Goal: Task Accomplishment & Management: Use online tool/utility

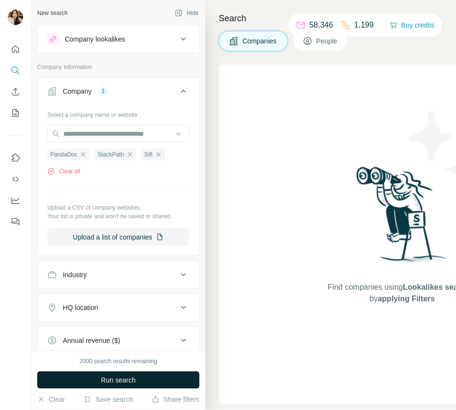
click at [110, 381] on span "Run search" at bounding box center [118, 380] width 35 height 10
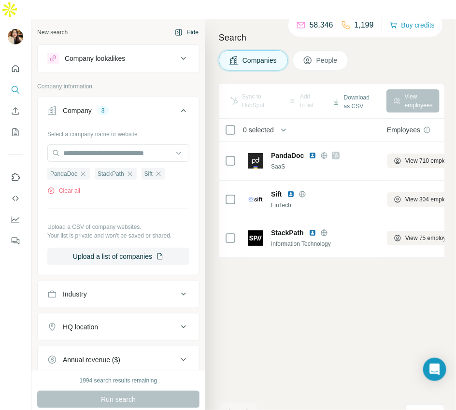
click at [194, 25] on button "Hide" at bounding box center [186, 32] width 37 height 14
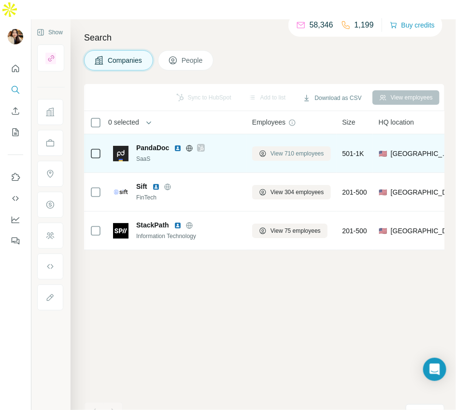
click at [265, 150] on icon at bounding box center [262, 153] width 6 height 6
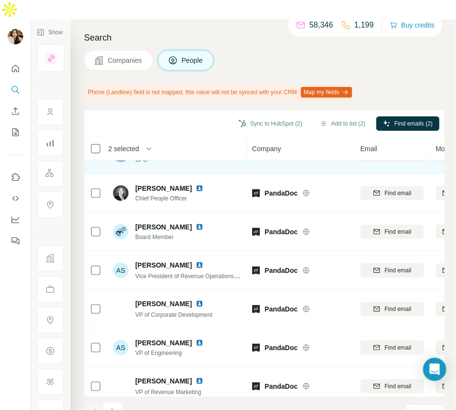
scroll to position [150, 0]
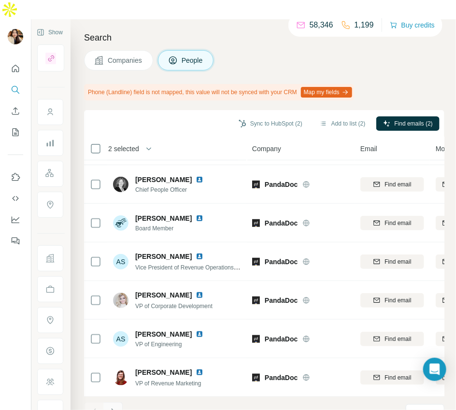
click at [115, 402] on button "Navigate to next page" at bounding box center [112, 411] width 19 height 19
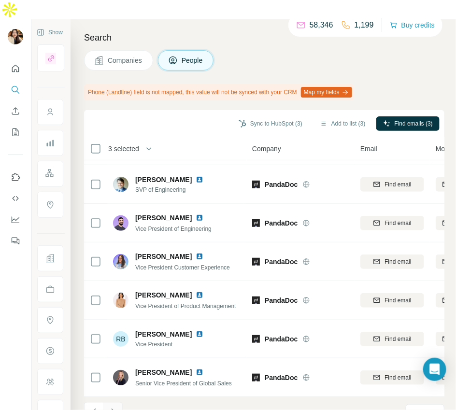
click at [111, 402] on button "Navigate to next page" at bounding box center [112, 411] width 19 height 19
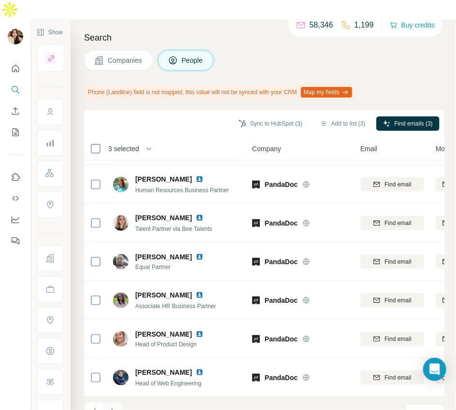
click at [105, 402] on button "Navigate to next page" at bounding box center [112, 411] width 19 height 19
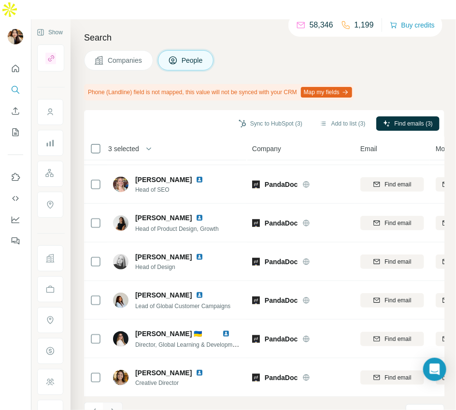
click at [108, 402] on button "Navigate to next page" at bounding box center [112, 411] width 19 height 19
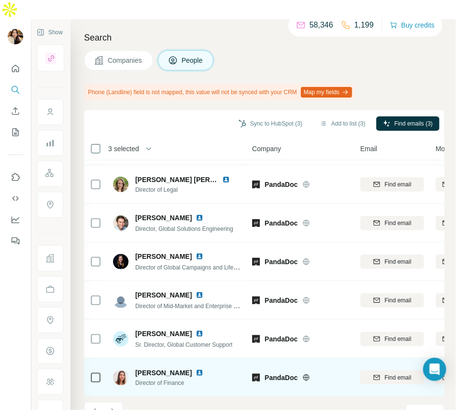
click at [101, 372] on icon at bounding box center [96, 378] width 12 height 12
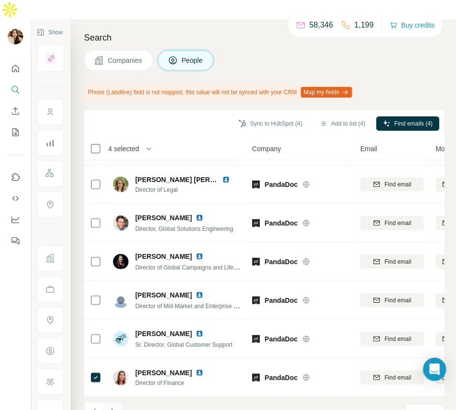
click at [113, 402] on button "Navigate to next page" at bounding box center [112, 411] width 19 height 19
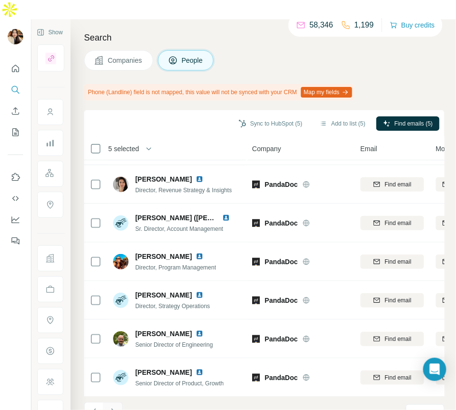
click at [113, 402] on button "Navigate to next page" at bounding box center [112, 411] width 19 height 19
click at [93, 402] on button "Navigate to previous page" at bounding box center [93, 411] width 19 height 19
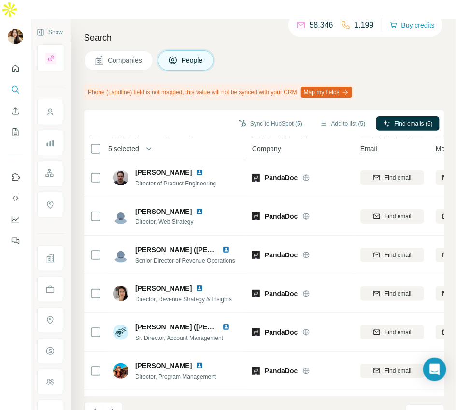
scroll to position [0, 0]
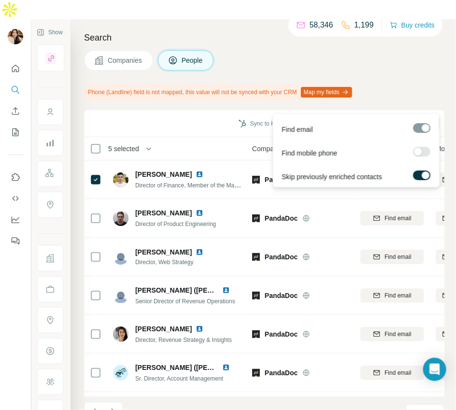
click at [403, 119] on span "Find emails (5)" at bounding box center [413, 123] width 38 height 9
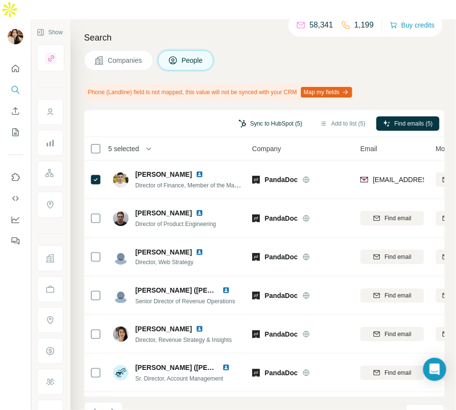
click at [278, 116] on button "Sync to HubSpot (5)" at bounding box center [270, 123] width 77 height 14
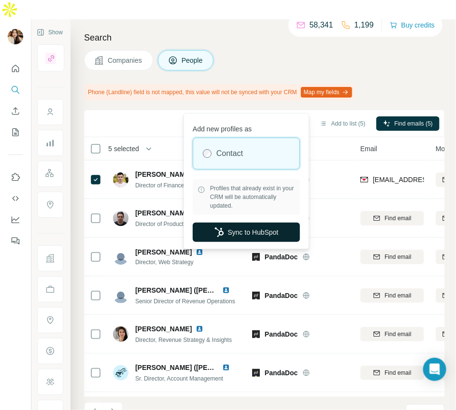
click at [242, 231] on button "Sync to HubSpot" at bounding box center [246, 231] width 107 height 19
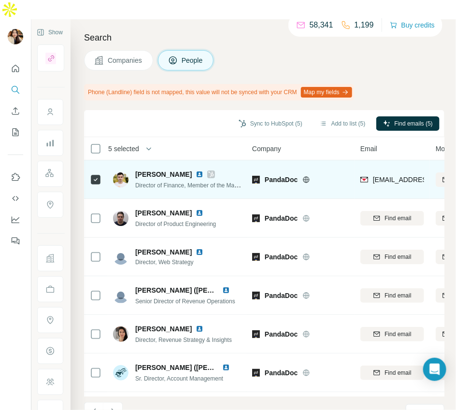
click at [214, 171] on icon at bounding box center [210, 174] width 5 height 6
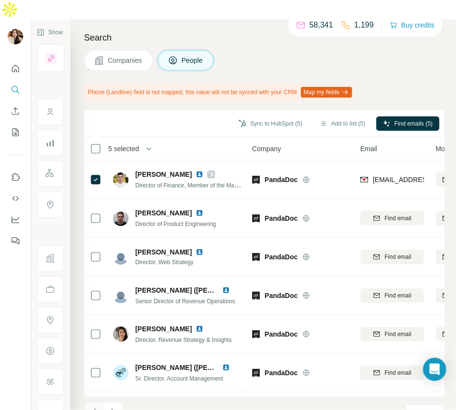
click at [92, 408] on icon "Navigate to previous page" at bounding box center [93, 411] width 3 height 6
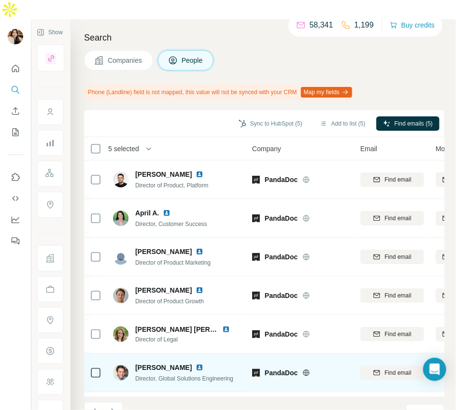
scroll to position [150, 0]
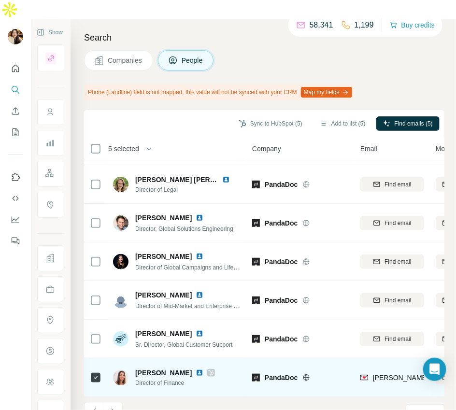
click at [208, 369] on icon at bounding box center [211, 373] width 6 height 8
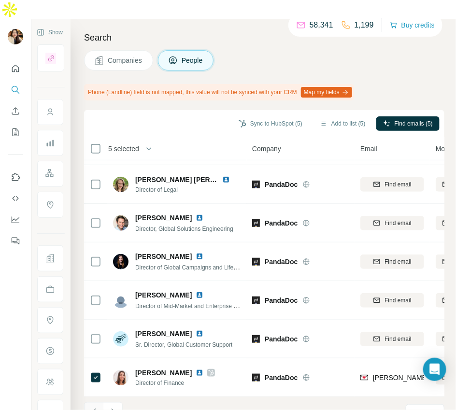
click at [99, 402] on button "Navigate to previous page" at bounding box center [93, 411] width 19 height 19
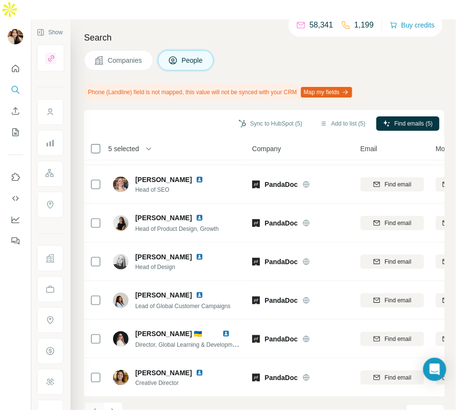
click at [92, 407] on icon "Navigate to previous page" at bounding box center [94, 412] width 10 height 10
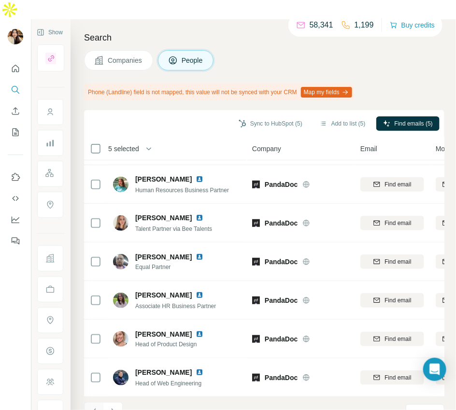
click at [91, 407] on icon "Navigate to previous page" at bounding box center [94, 412] width 10 height 10
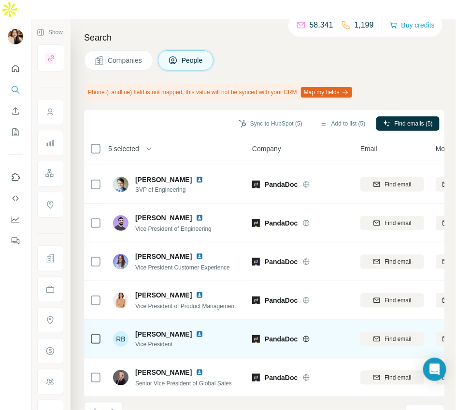
scroll to position [0, 0]
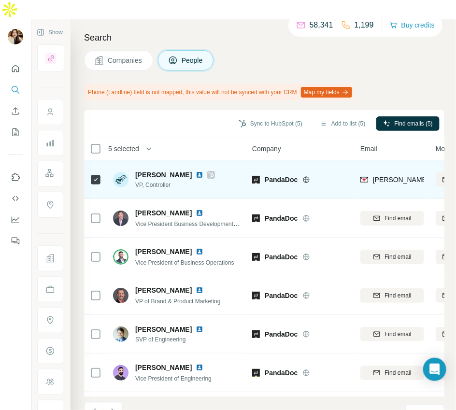
click at [208, 171] on icon at bounding box center [211, 175] width 6 height 8
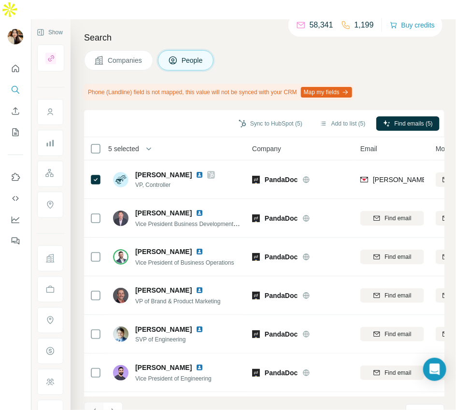
click at [96, 407] on icon "Navigate to previous page" at bounding box center [94, 412] width 10 height 10
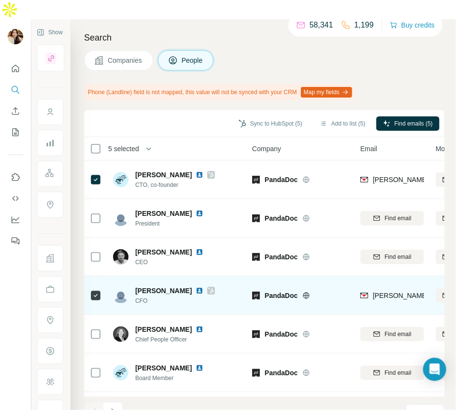
click at [208, 288] on icon at bounding box center [210, 291] width 5 height 6
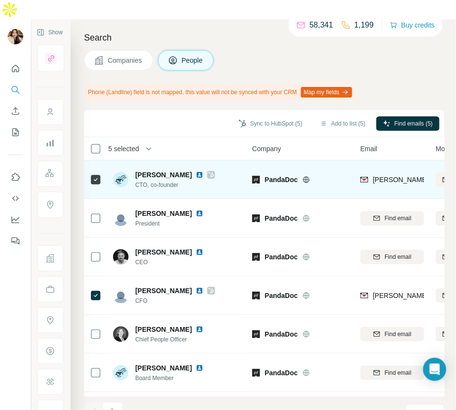
click at [208, 172] on icon at bounding box center [210, 175] width 5 height 6
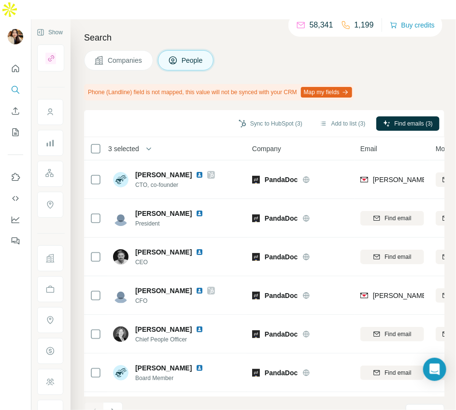
click at [124, 55] on span "Companies" at bounding box center [125, 60] width 35 height 10
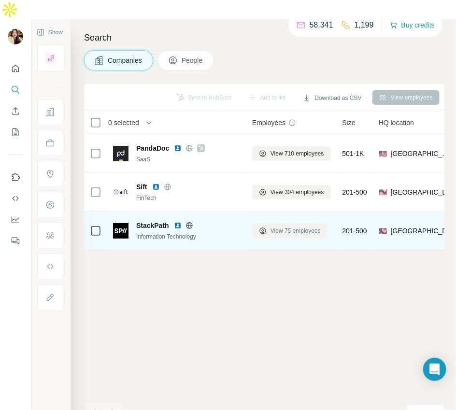
click at [268, 223] on button "View 75 employees" at bounding box center [289, 230] width 75 height 14
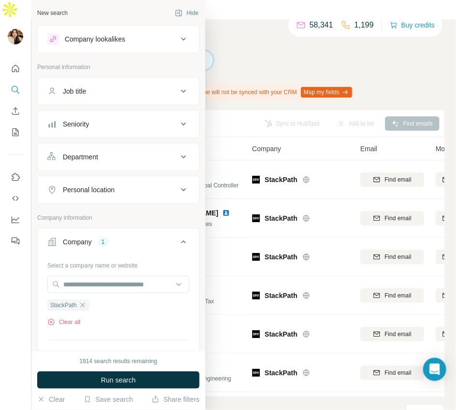
click at [74, 91] on div "Job title" at bounding box center [74, 91] width 23 height 10
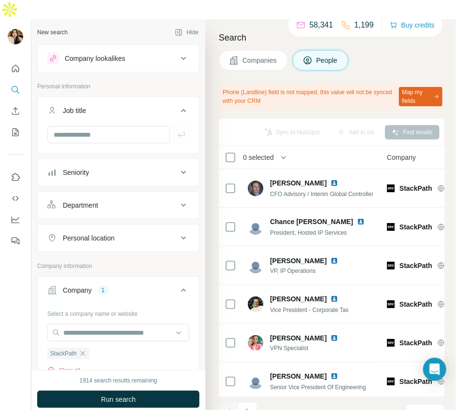
click at [84, 126] on div at bounding box center [118, 138] width 161 height 25
click at [84, 126] on input "text" at bounding box center [108, 134] width 123 height 17
click at [142, 126] on input "text" at bounding box center [108, 134] width 123 height 17
type input "***"
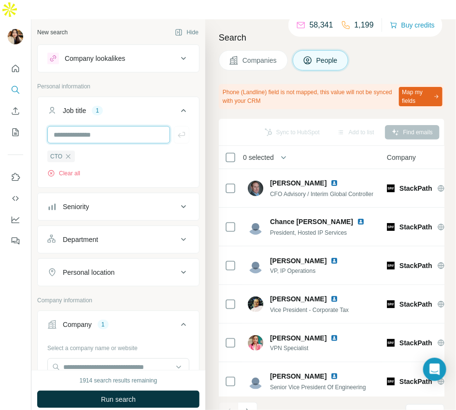
click at [113, 126] on input "text" at bounding box center [108, 134] width 123 height 17
click at [122, 126] on input "text" at bounding box center [108, 134] width 123 height 17
type input "**********"
click at [118, 126] on input "text" at bounding box center [108, 134] width 123 height 17
type input "***"
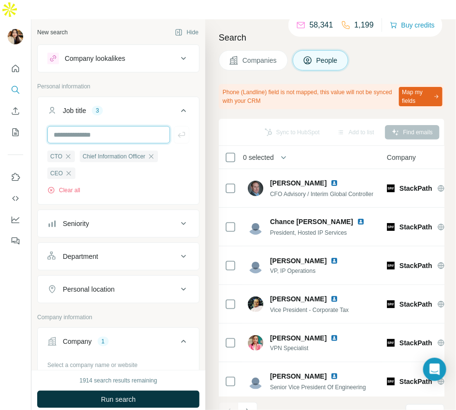
click at [96, 126] on input "text" at bounding box center [108, 134] width 123 height 17
type input "*********"
click at [111, 126] on input "text" at bounding box center [108, 134] width 123 height 17
type input "**********"
click at [107, 126] on input "text" at bounding box center [108, 134] width 123 height 17
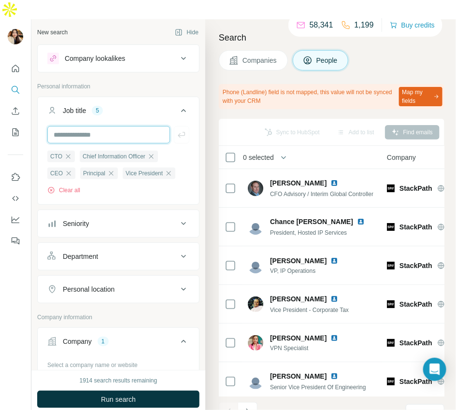
type input "**********"
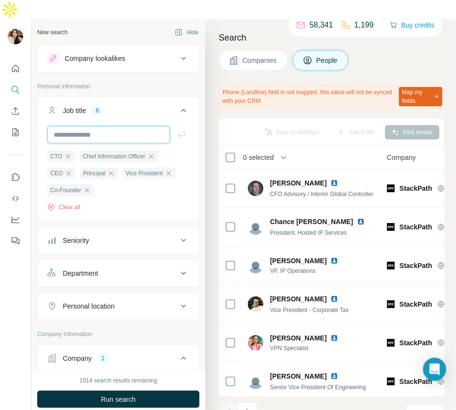
click at [91, 126] on input "text" at bounding box center [108, 134] width 123 height 17
type input "*******"
type input "*********"
type input "**********"
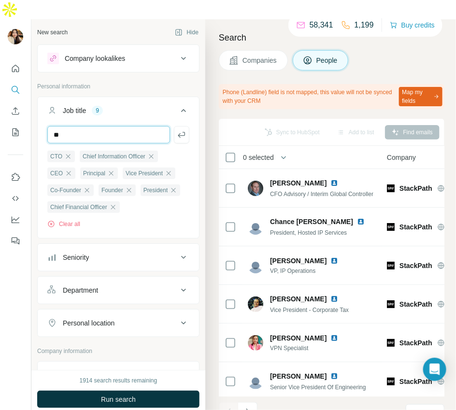
type input "*******"
type input "**********"
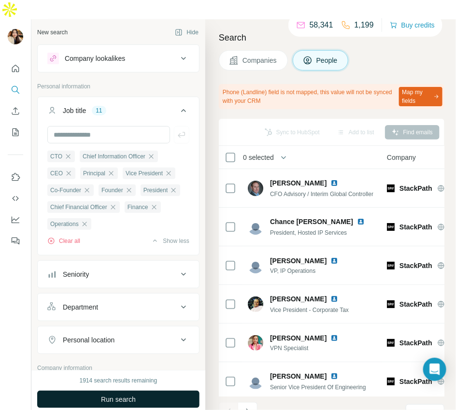
click at [132, 394] on span "Run search" at bounding box center [118, 399] width 35 height 10
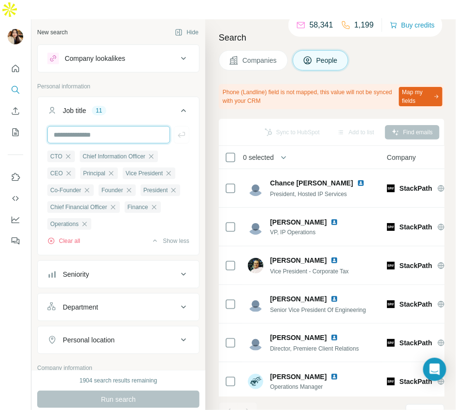
click at [115, 126] on input "text" at bounding box center [108, 134] width 123 height 17
type input "**********"
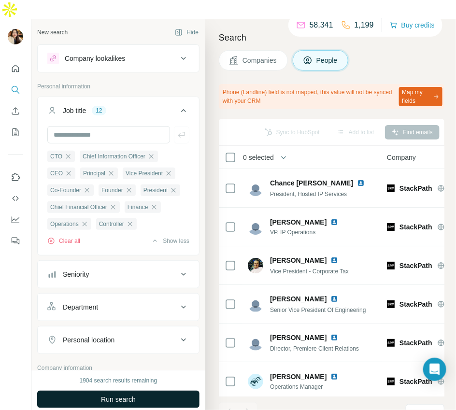
click at [110, 394] on span "Run search" at bounding box center [118, 399] width 35 height 10
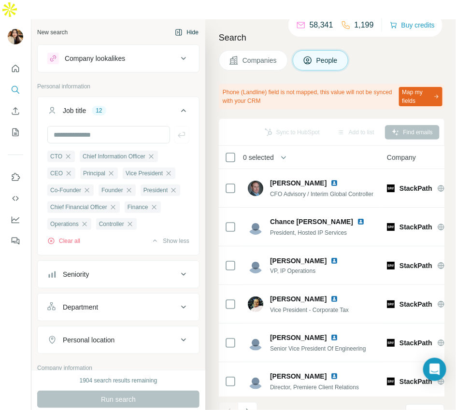
click at [192, 25] on button "Hide" at bounding box center [186, 32] width 37 height 14
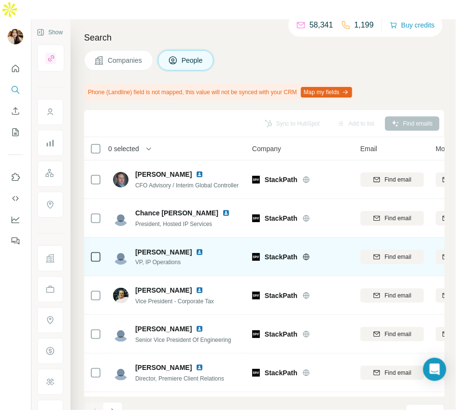
scroll to position [150, 0]
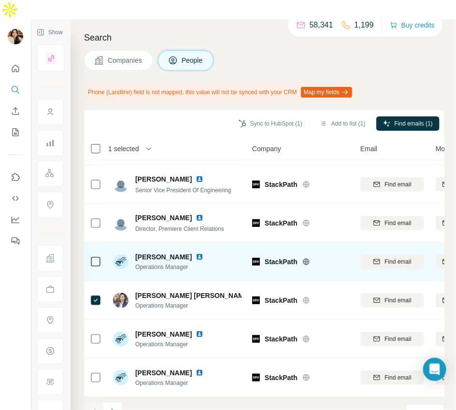
click at [93, 252] on div at bounding box center [96, 261] width 12 height 27
click at [95, 248] on div at bounding box center [96, 261] width 12 height 27
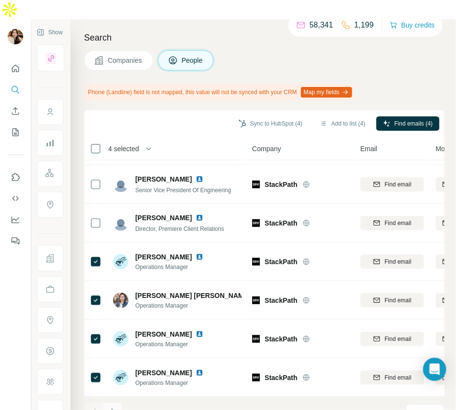
click at [112, 407] on icon "Navigate to next page" at bounding box center [113, 412] width 10 height 10
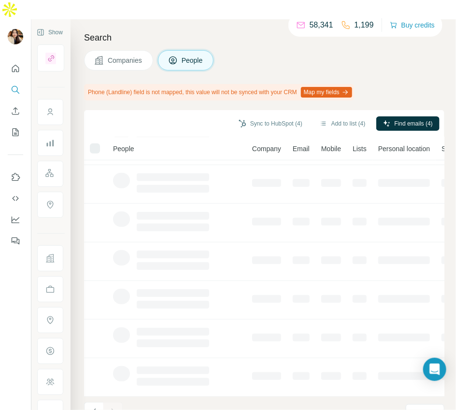
scroll to position [0, 0]
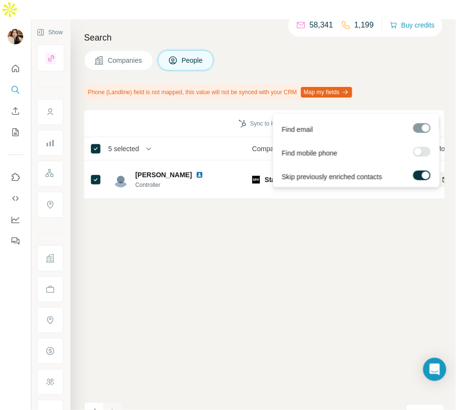
click at [390, 116] on button "Find emails (5)" at bounding box center [407, 123] width 63 height 14
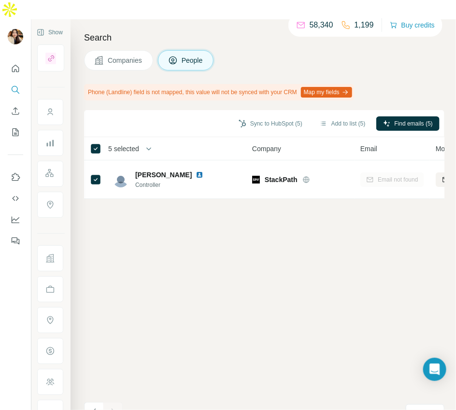
click at [210, 261] on div "Sync to HubSpot (5) Add to list (5) Find emails (5) 5 selected People Company E…" at bounding box center [264, 269] width 360 height 319
click at [101, 402] on button "Navigate to previous page" at bounding box center [93, 411] width 19 height 19
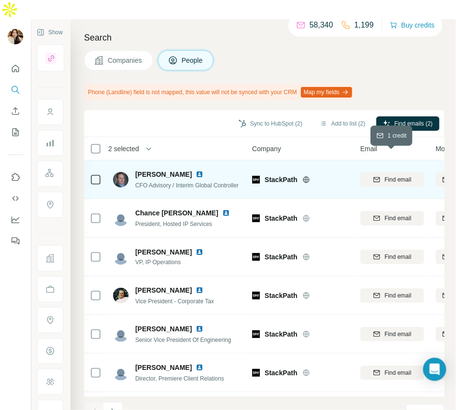
click at [374, 176] on icon "button" at bounding box center [377, 180] width 8 height 8
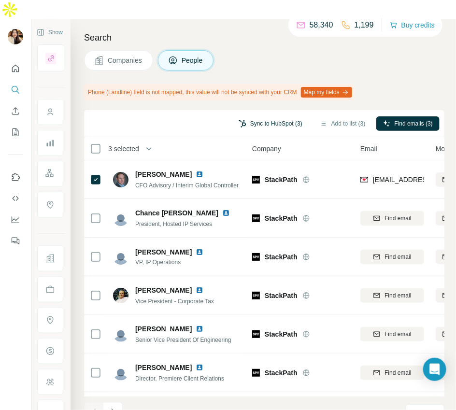
click at [284, 116] on button "Sync to HubSpot (3)" at bounding box center [270, 123] width 77 height 14
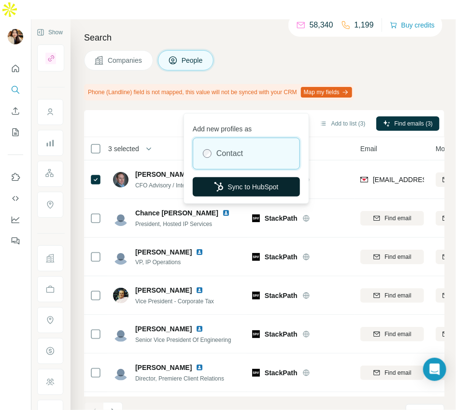
click at [257, 181] on button "Sync to HubSpot" at bounding box center [246, 186] width 107 height 19
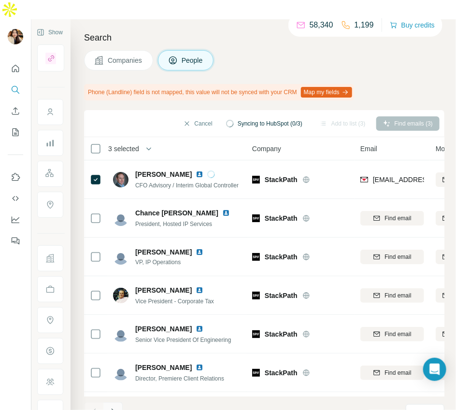
click at [111, 407] on icon "Navigate to next page" at bounding box center [113, 412] width 10 height 10
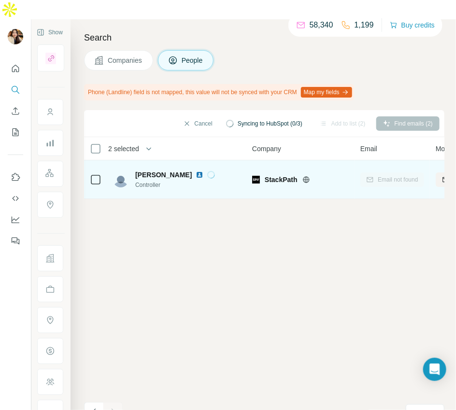
click at [207, 170] on icon at bounding box center [211, 174] width 9 height 9
click at [207, 170] on icon at bounding box center [212, 175] width 10 height 10
click at [93, 395] on p "Successfully synced to HubSpot." at bounding box center [82, 400] width 106 height 10
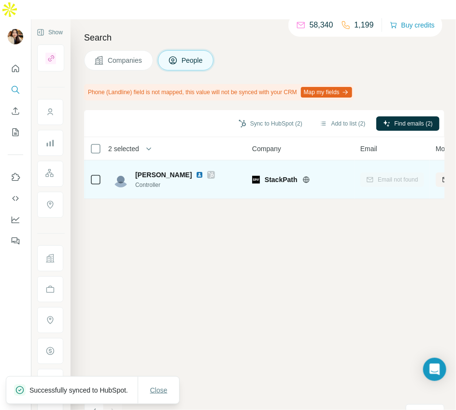
click at [158, 386] on span "Close" at bounding box center [158, 390] width 17 height 10
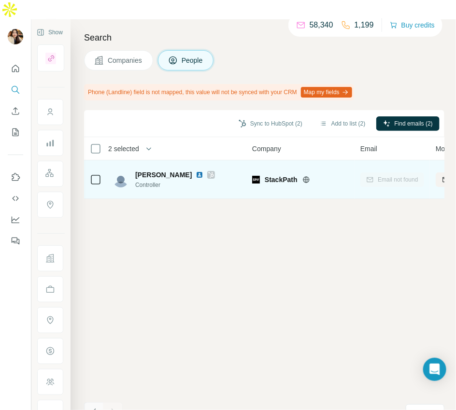
click at [98, 407] on icon "Navigate to previous page" at bounding box center [94, 412] width 10 height 10
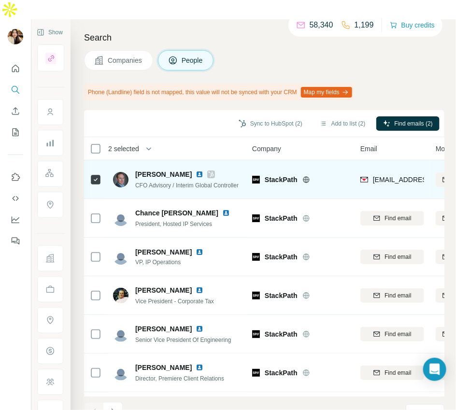
click at [208, 170] on icon at bounding box center [211, 174] width 6 height 8
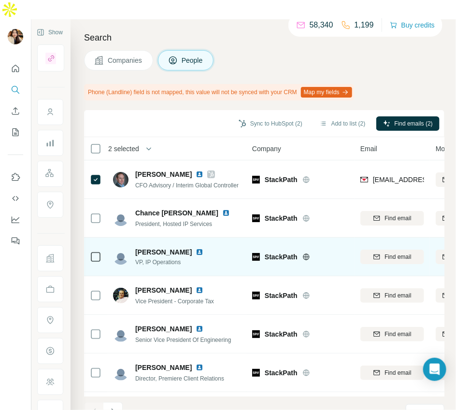
scroll to position [150, 0]
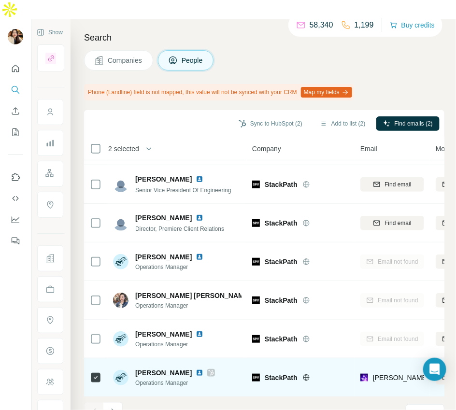
click at [208, 369] on icon at bounding box center [211, 373] width 6 height 8
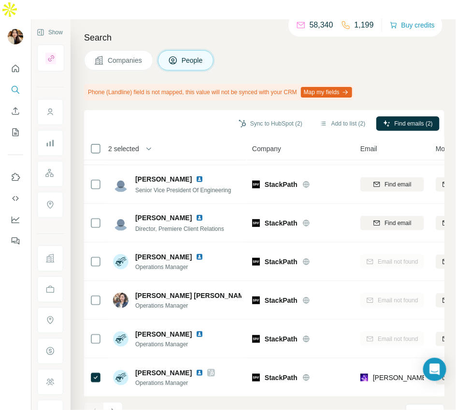
click at [131, 55] on span "Companies" at bounding box center [125, 60] width 35 height 10
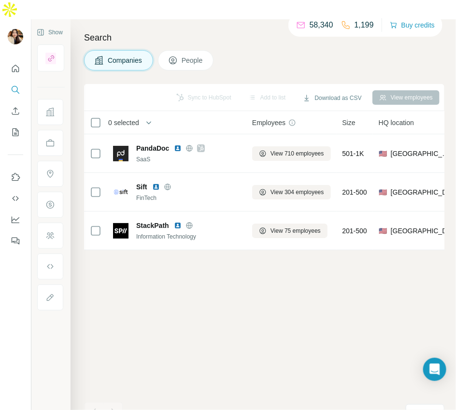
scroll to position [0, 0]
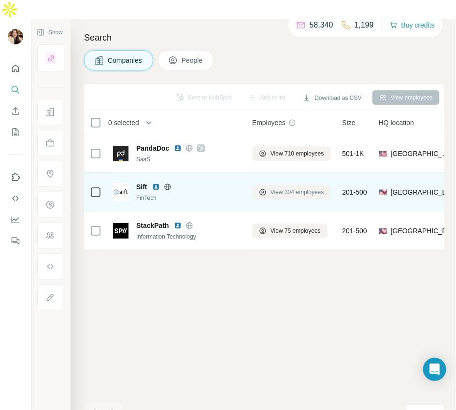
click at [282, 185] on button "View 304 employees" at bounding box center [291, 192] width 79 height 14
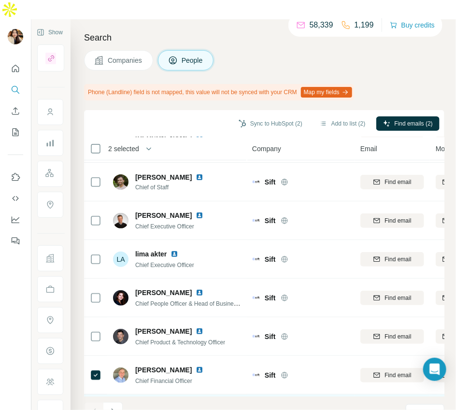
scroll to position [150, 0]
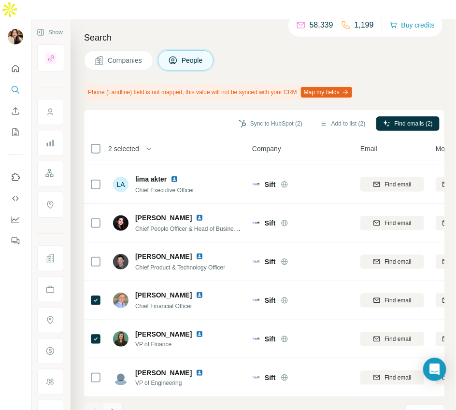
click at [114, 407] on icon "Navigate to next page" at bounding box center [113, 412] width 10 height 10
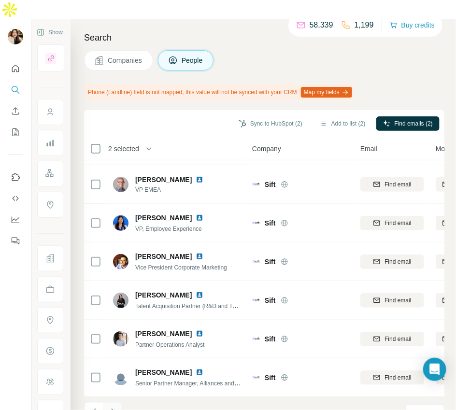
click at [114, 407] on icon "Navigate to next page" at bounding box center [113, 412] width 10 height 10
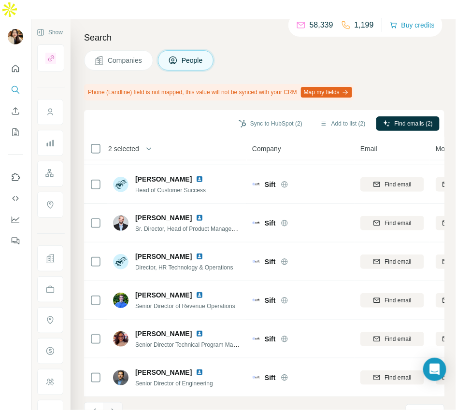
click at [108, 407] on icon "Navigate to next page" at bounding box center [113, 412] width 10 height 10
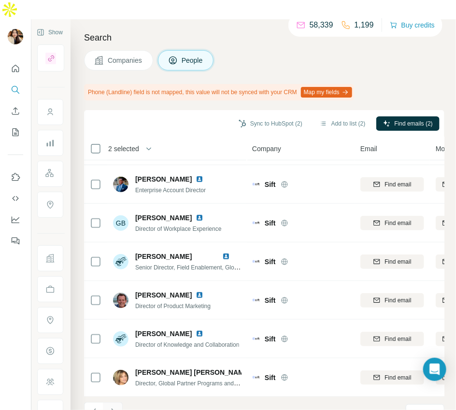
click at [111, 402] on button "Navigate to next page" at bounding box center [112, 411] width 19 height 19
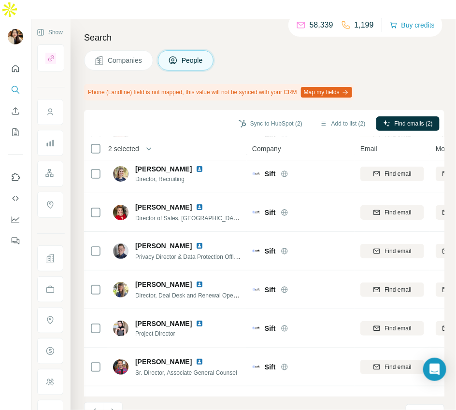
scroll to position [0, 0]
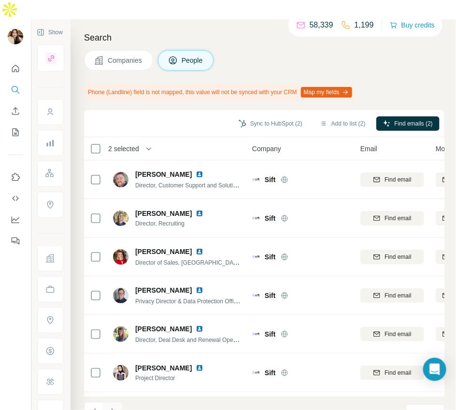
click at [112, 407] on icon "Navigate to next page" at bounding box center [113, 412] width 10 height 10
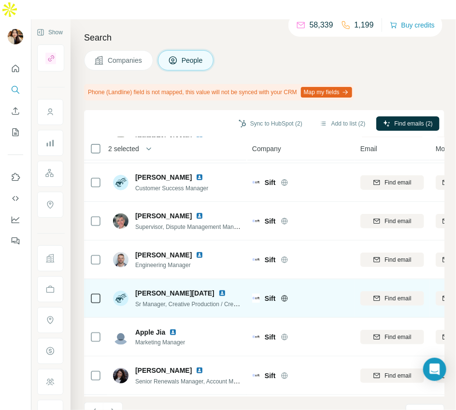
scroll to position [150, 0]
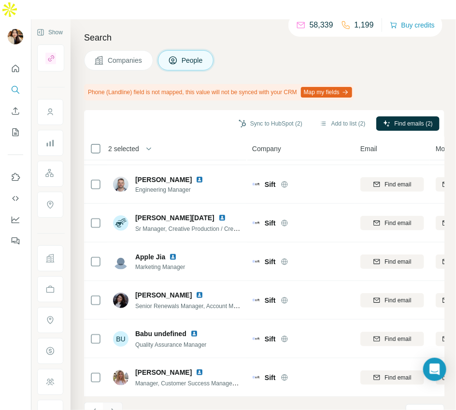
click at [106, 402] on button "Navigate to next page" at bounding box center [112, 411] width 19 height 19
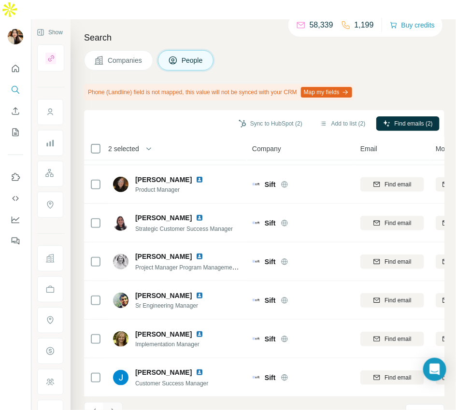
click at [112, 407] on icon "Navigate to next page" at bounding box center [113, 412] width 10 height 10
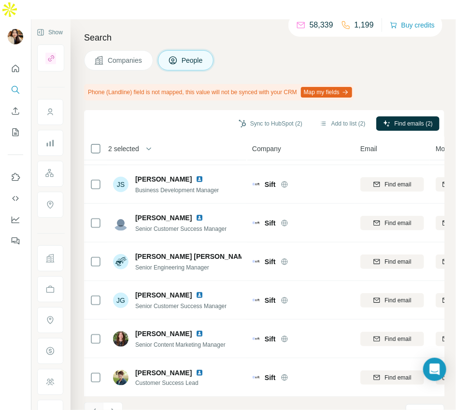
click at [92, 407] on icon "Navigate to previous page" at bounding box center [94, 412] width 10 height 10
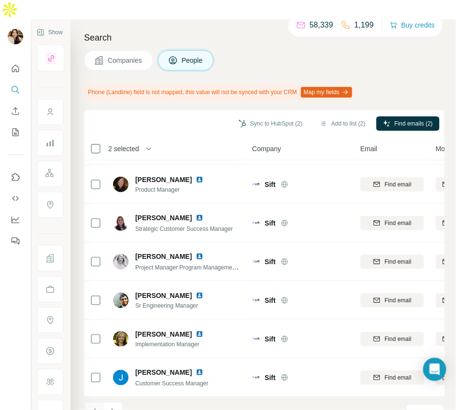
click at [92, 407] on icon "Navigate to previous page" at bounding box center [94, 412] width 10 height 10
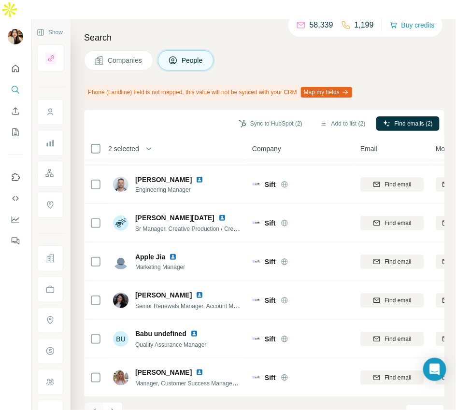
click at [92, 407] on icon "Navigate to previous page" at bounding box center [94, 412] width 10 height 10
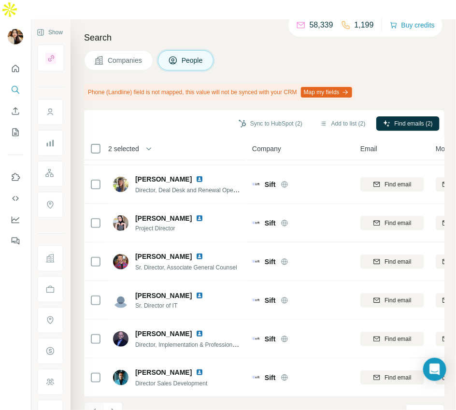
click at [92, 407] on icon "Navigate to previous page" at bounding box center [94, 412] width 10 height 10
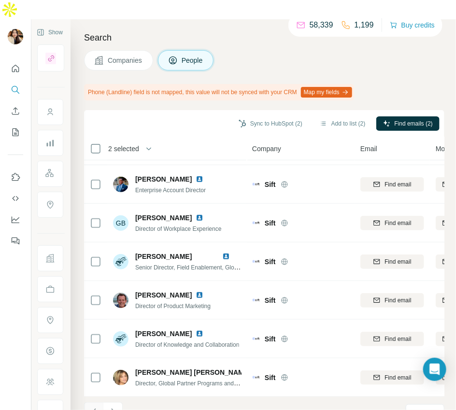
click at [97, 407] on icon "Navigate to previous page" at bounding box center [94, 412] width 10 height 10
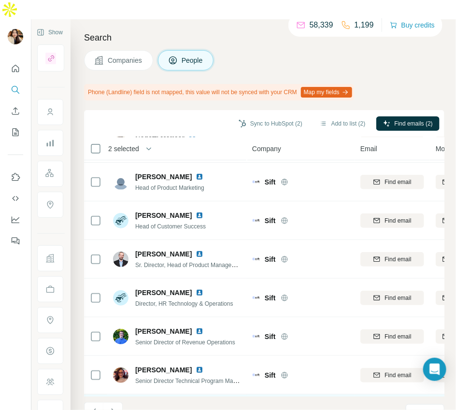
scroll to position [0, 0]
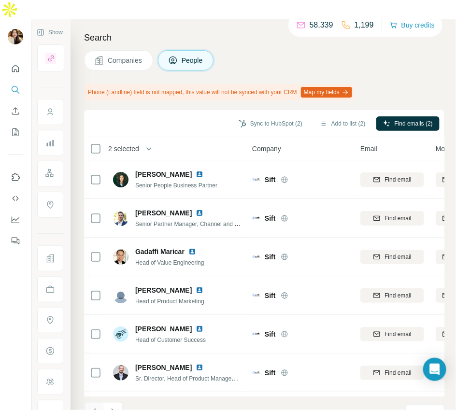
click at [85, 402] on button "Navigate to previous page" at bounding box center [93, 411] width 19 height 19
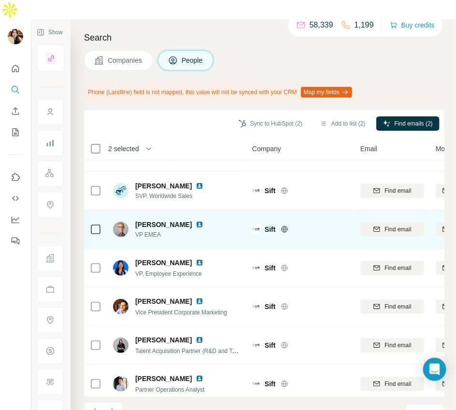
scroll to position [150, 0]
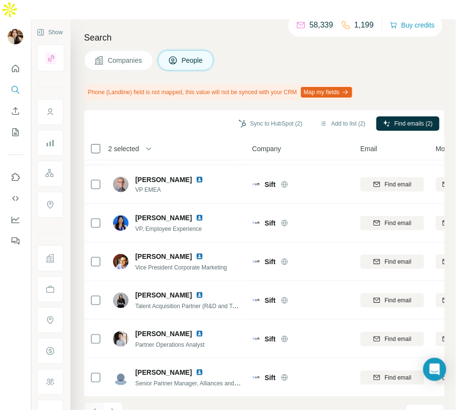
click at [91, 407] on icon "Navigate to previous page" at bounding box center [94, 412] width 10 height 10
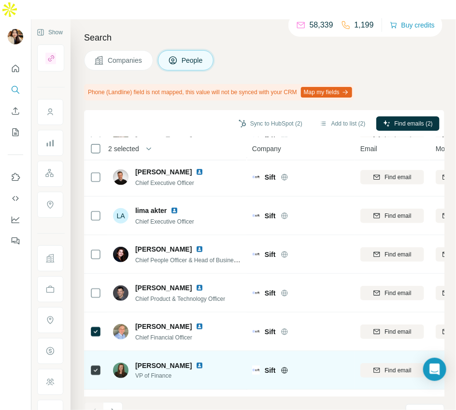
scroll to position [117, 0]
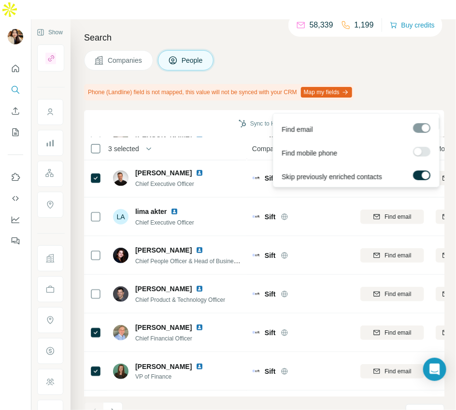
click at [388, 116] on button "Find emails (3)" at bounding box center [407, 123] width 63 height 14
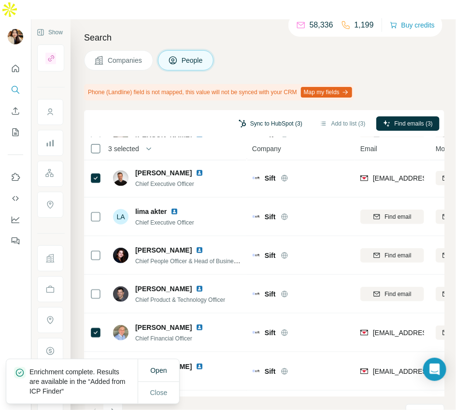
click at [293, 116] on button "Sync to HubSpot (3)" at bounding box center [270, 123] width 77 height 14
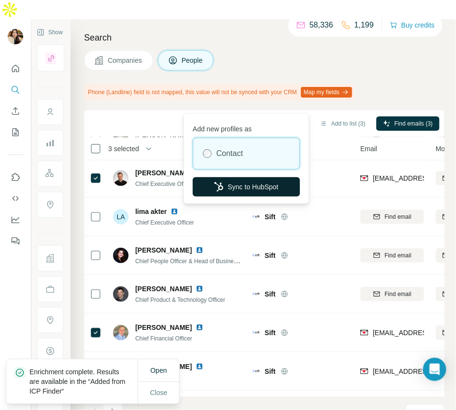
click at [263, 185] on button "Sync to HubSpot" at bounding box center [246, 186] width 107 height 19
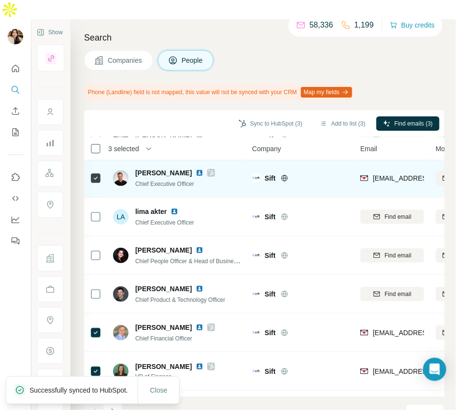
click at [208, 170] on icon at bounding box center [210, 173] width 5 height 6
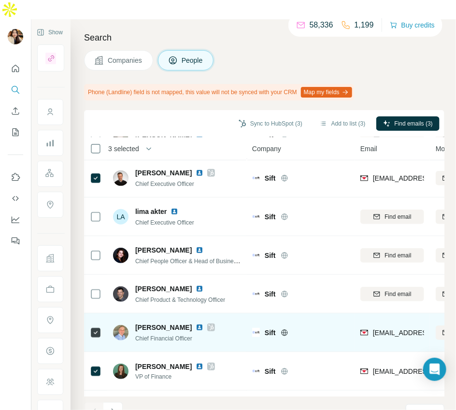
click at [208, 323] on icon at bounding box center [211, 327] width 6 height 8
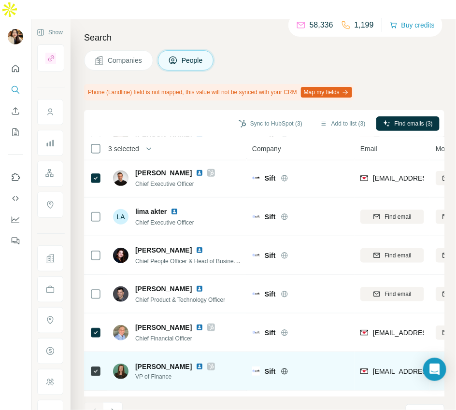
click at [208, 362] on icon at bounding box center [211, 366] width 6 height 8
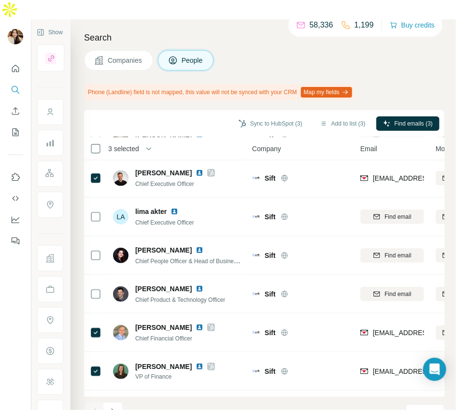
click at [136, 50] on button "Companies" at bounding box center [118, 60] width 69 height 20
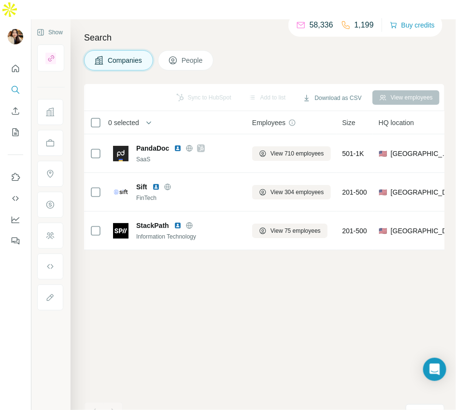
scroll to position [0, 0]
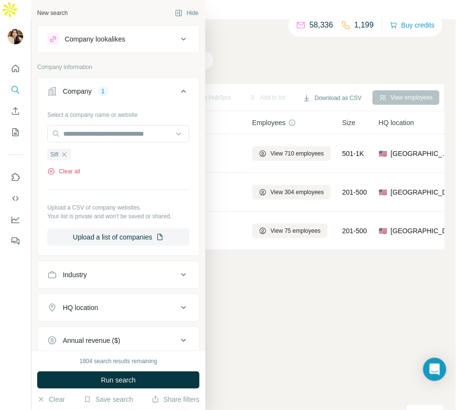
click at [67, 167] on button "Clear all" at bounding box center [63, 171] width 33 height 9
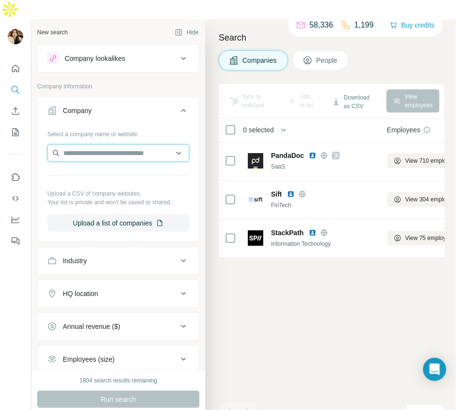
click at [125, 144] on input "text" at bounding box center [118, 152] width 142 height 17
paste input "**********"
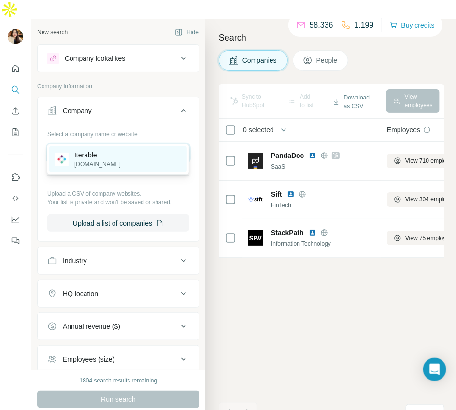
type input "**********"
click at [115, 158] on div "Iterable [DOMAIN_NAME]" at bounding box center [118, 159] width 138 height 26
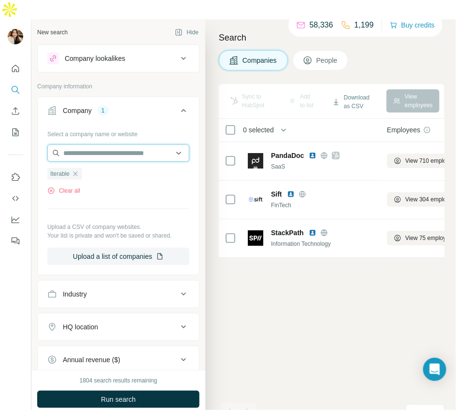
click at [143, 144] on input "text" at bounding box center [118, 152] width 142 height 17
paste input "**********"
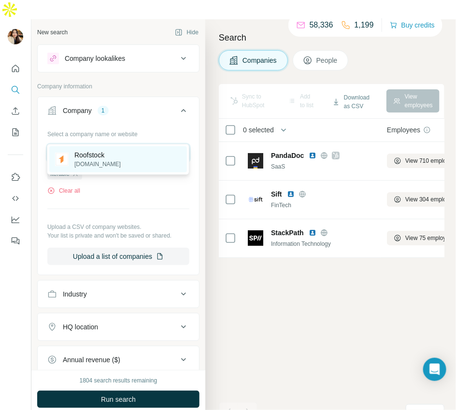
type input "**********"
click at [128, 163] on div "Roofstock [DOMAIN_NAME]" at bounding box center [118, 159] width 138 height 26
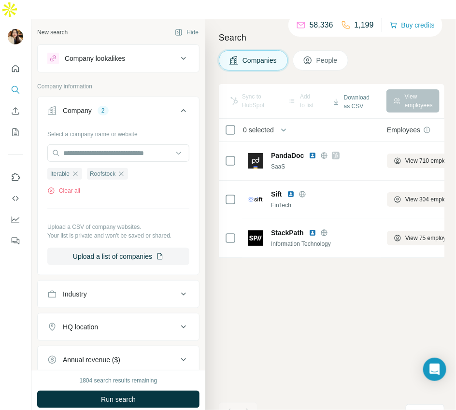
click at [147, 126] on div "Select a company name or website" at bounding box center [118, 132] width 142 height 13
click at [138, 144] on input "text" at bounding box center [118, 152] width 142 height 17
paste input "**********"
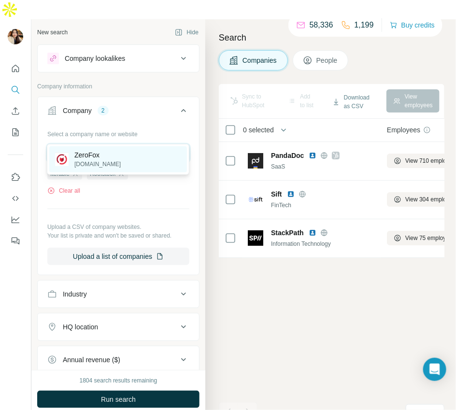
type input "**********"
click at [121, 163] on div "ZeroFox [DOMAIN_NAME]" at bounding box center [118, 159] width 138 height 26
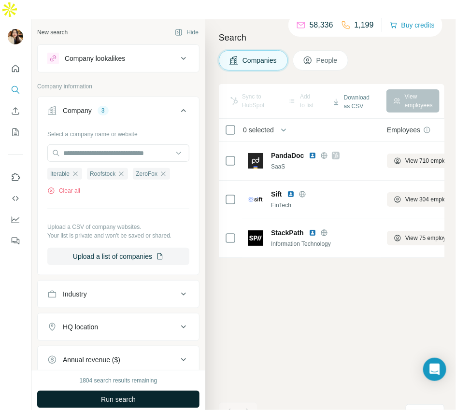
click at [115, 394] on span "Run search" at bounding box center [118, 399] width 35 height 10
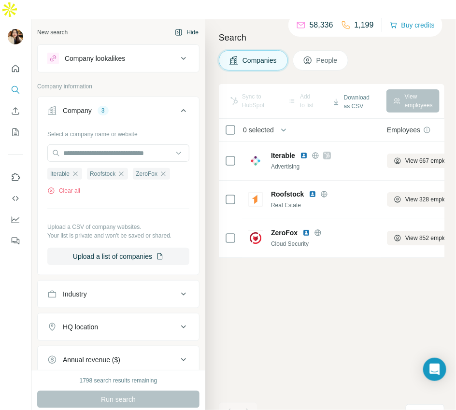
click at [188, 25] on button "Hide" at bounding box center [186, 32] width 37 height 14
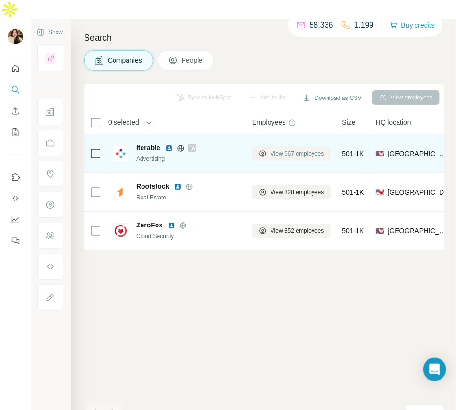
click at [264, 150] on icon at bounding box center [263, 154] width 8 height 8
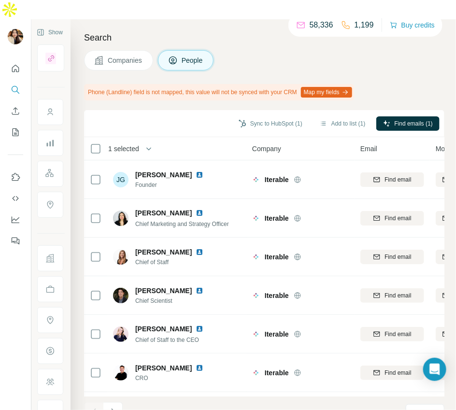
scroll to position [150, 0]
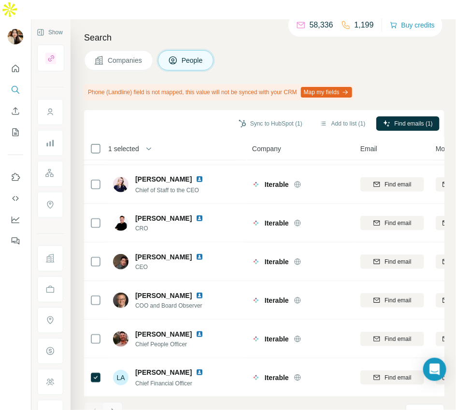
click at [118, 402] on button "Navigate to next page" at bounding box center [112, 411] width 19 height 19
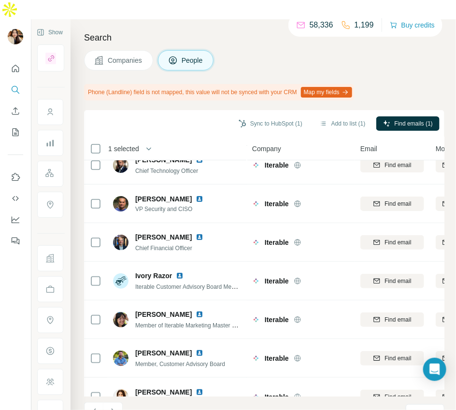
scroll to position [0, 0]
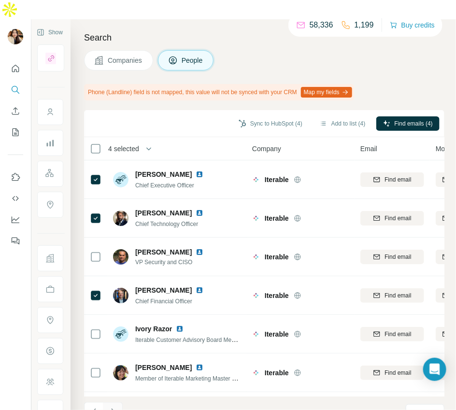
click at [112, 408] on icon "Navigate to next page" at bounding box center [112, 411] width 3 height 6
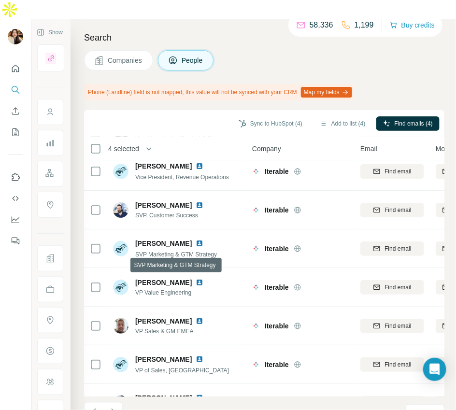
scroll to position [150, 0]
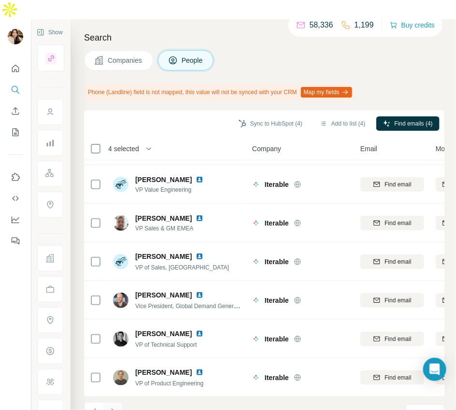
click at [114, 407] on icon "Navigate to next page" at bounding box center [113, 412] width 10 height 10
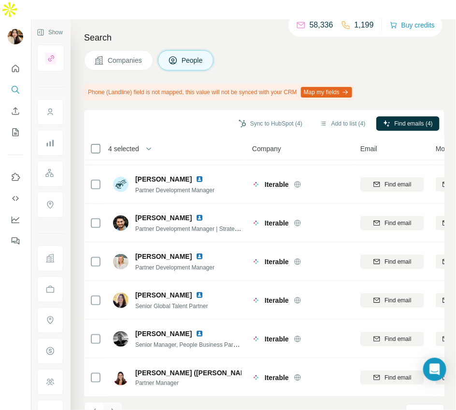
click at [111, 407] on icon "Navigate to next page" at bounding box center [113, 412] width 10 height 10
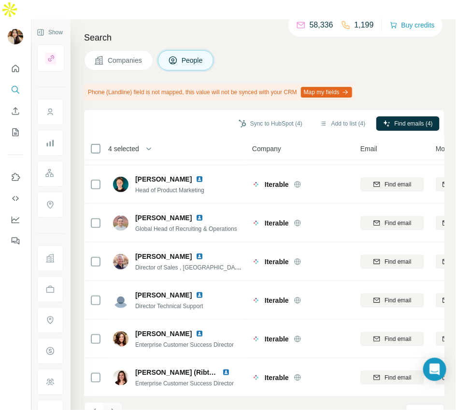
click at [114, 407] on icon "Navigate to next page" at bounding box center [113, 412] width 10 height 10
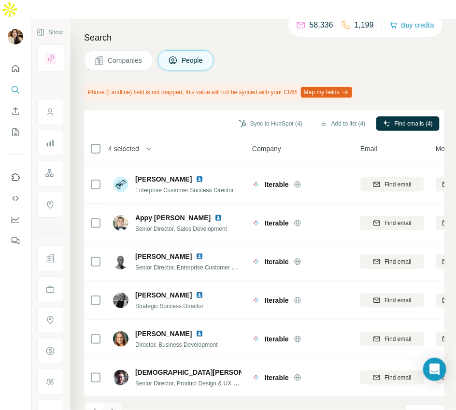
click at [114, 407] on icon "Navigate to next page" at bounding box center [113, 412] width 10 height 10
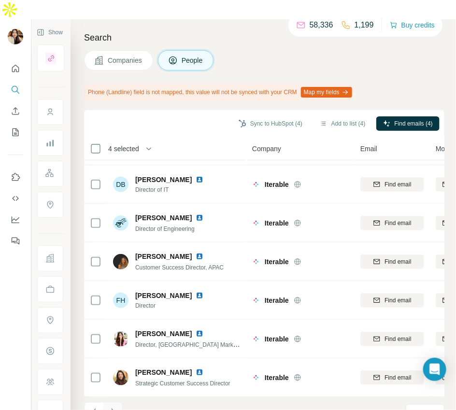
click at [115, 407] on icon "Navigate to next page" at bounding box center [113, 412] width 10 height 10
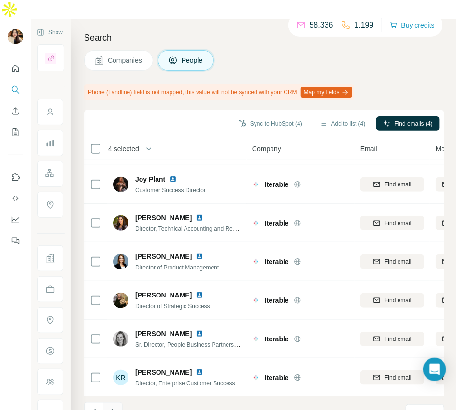
click at [112, 407] on icon "Navigate to next page" at bounding box center [113, 412] width 10 height 10
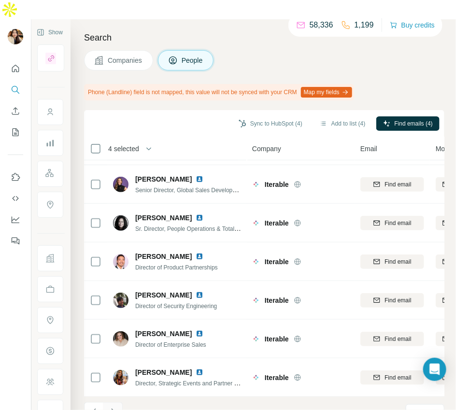
click at [114, 407] on icon "Navigate to next page" at bounding box center [113, 412] width 10 height 10
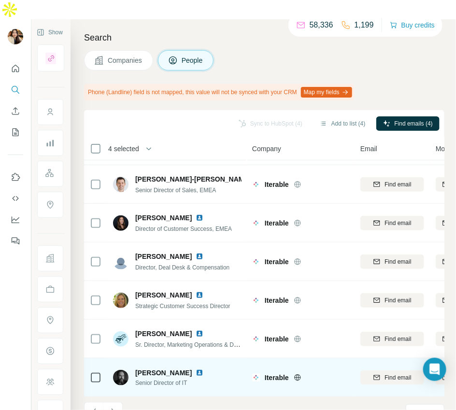
scroll to position [0, 0]
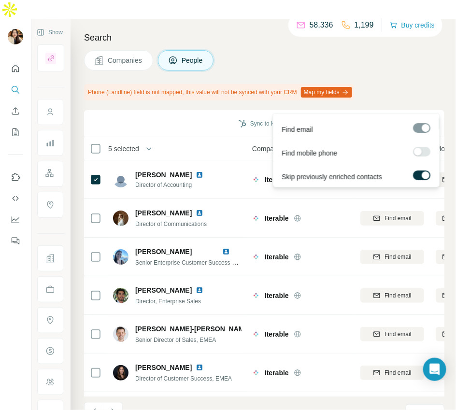
click at [402, 119] on span "Find emails (5)" at bounding box center [413, 123] width 38 height 9
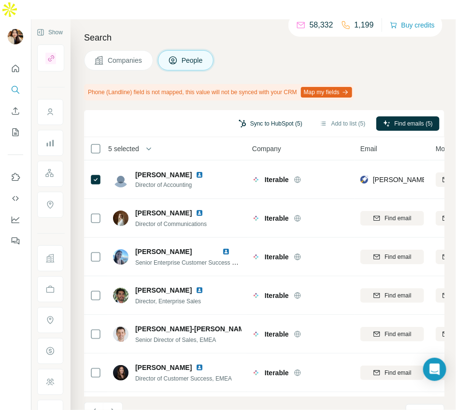
click at [242, 116] on button "Sync to HubSpot (5)" at bounding box center [270, 123] width 77 height 14
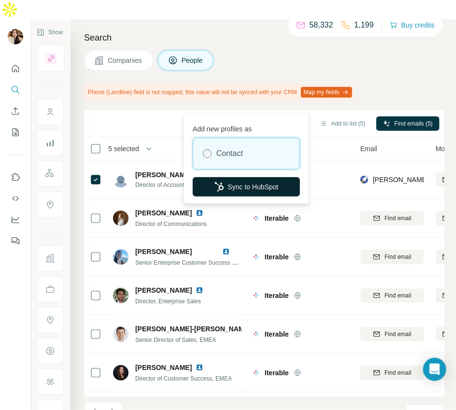
click at [254, 181] on button "Sync to HubSpot" at bounding box center [246, 186] width 107 height 19
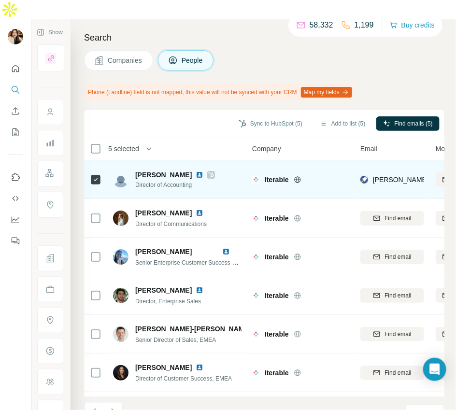
click at [214, 172] on icon at bounding box center [210, 175] width 5 height 6
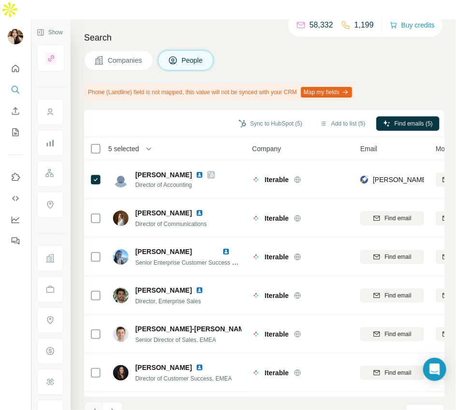
click at [97, 407] on icon "Navigate to previous page" at bounding box center [94, 412] width 10 height 10
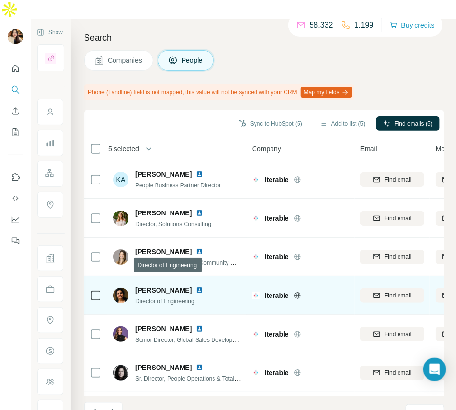
scroll to position [150, 0]
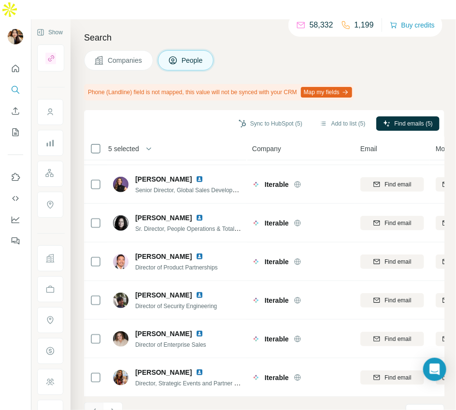
click at [96, 407] on icon "Navigate to previous page" at bounding box center [94, 412] width 10 height 10
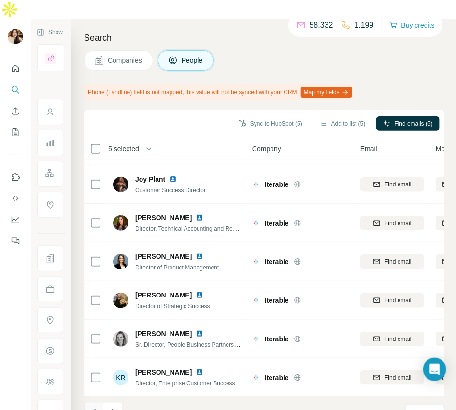
click at [94, 402] on button "Navigate to previous page" at bounding box center [93, 411] width 19 height 19
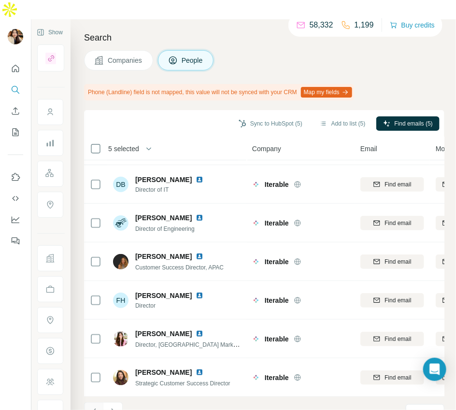
click at [93, 408] on icon "Navigate to previous page" at bounding box center [93, 411] width 3 height 6
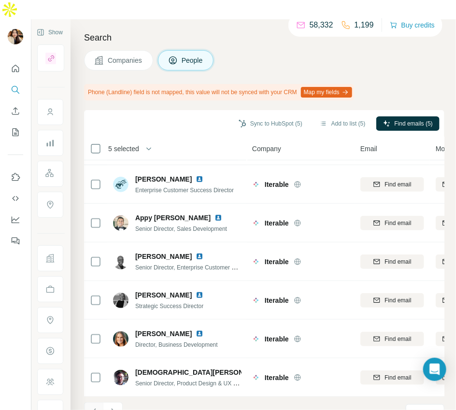
click at [91, 407] on icon "Navigate to previous page" at bounding box center [94, 412] width 10 height 10
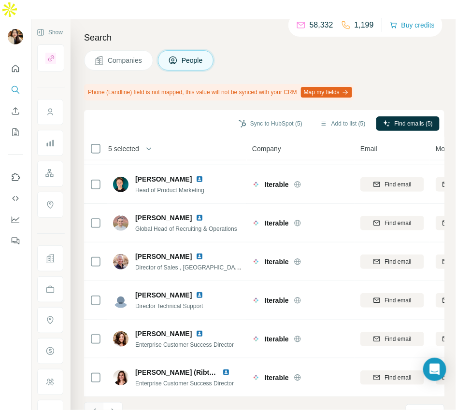
click at [96, 407] on icon "Navigate to previous page" at bounding box center [94, 412] width 10 height 10
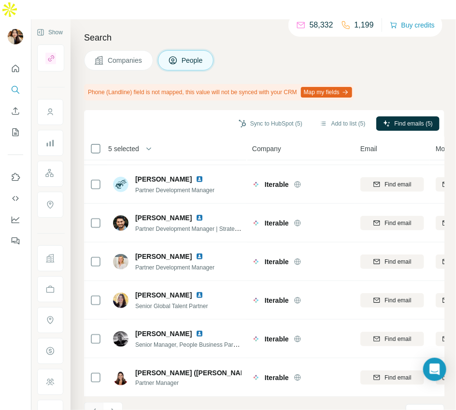
click at [96, 407] on icon "Navigate to previous page" at bounding box center [94, 412] width 10 height 10
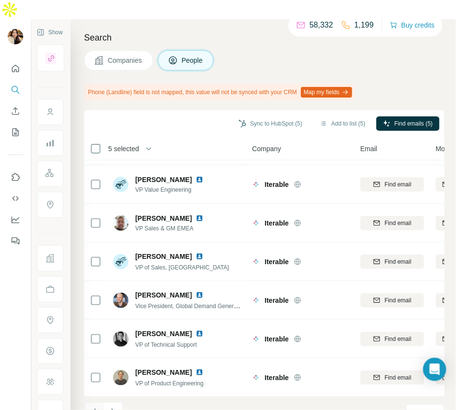
click at [94, 407] on icon "Navigate to previous page" at bounding box center [94, 412] width 10 height 10
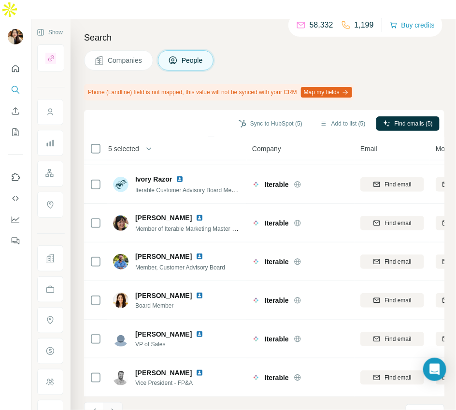
click at [113, 407] on icon "Navigate to next page" at bounding box center [113, 412] width 10 height 10
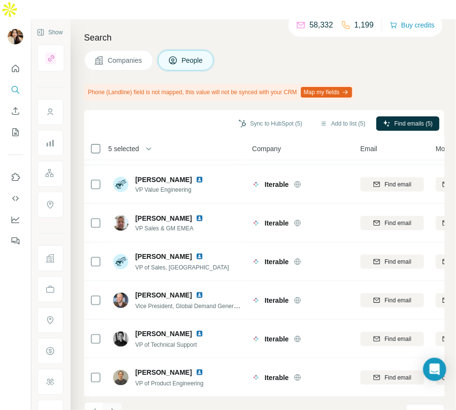
click at [112, 408] on icon "Navigate to next page" at bounding box center [112, 411] width 3 height 6
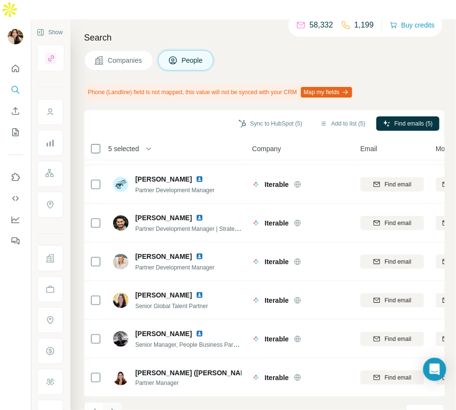
click at [111, 407] on icon "Navigate to next page" at bounding box center [113, 412] width 10 height 10
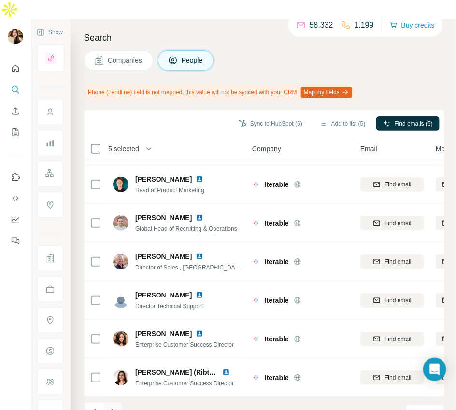
click at [114, 407] on icon "Navigate to next page" at bounding box center [113, 412] width 10 height 10
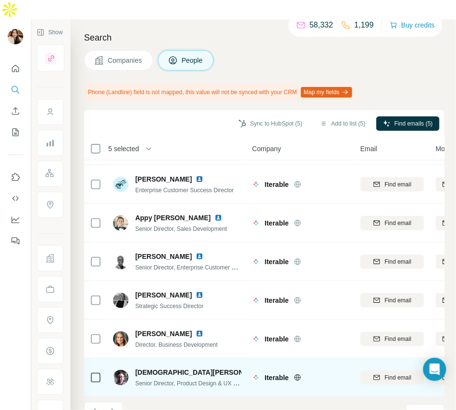
scroll to position [0, 0]
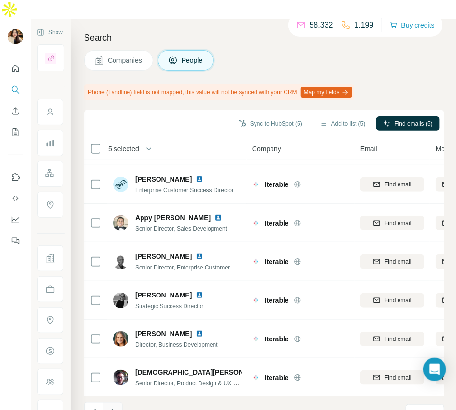
click at [111, 407] on icon "Navigate to next page" at bounding box center [113, 412] width 10 height 10
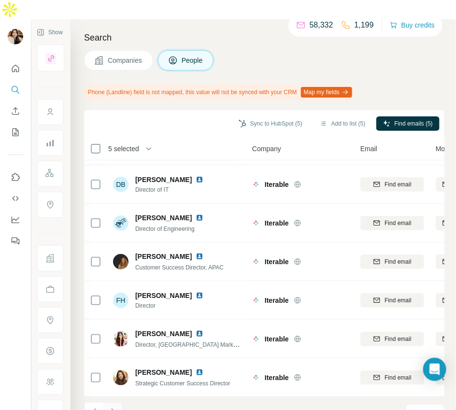
click at [113, 407] on icon "Navigate to next page" at bounding box center [113, 412] width 10 height 10
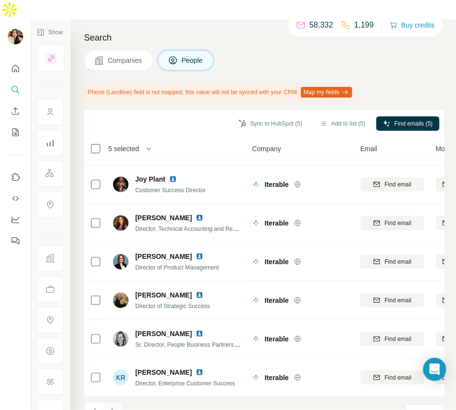
click at [112, 408] on icon "Navigate to next page" at bounding box center [112, 411] width 3 height 6
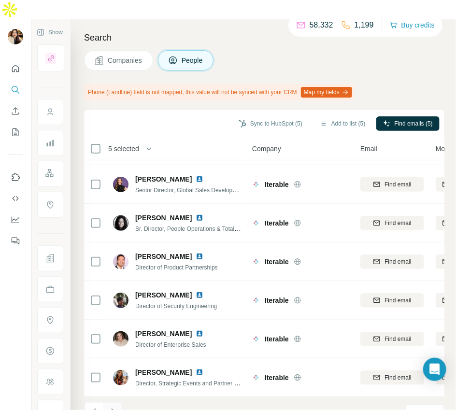
click at [110, 407] on icon "Navigate to next page" at bounding box center [113, 412] width 10 height 10
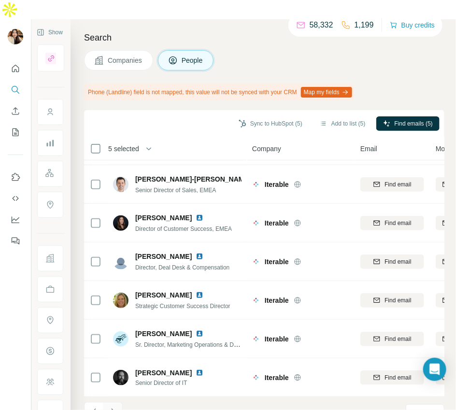
click at [106, 402] on button "Navigate to next page" at bounding box center [112, 411] width 19 height 19
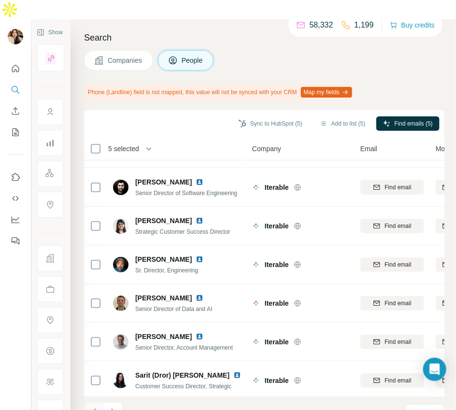
click at [92, 407] on icon "Navigate to previous page" at bounding box center [94, 412] width 10 height 10
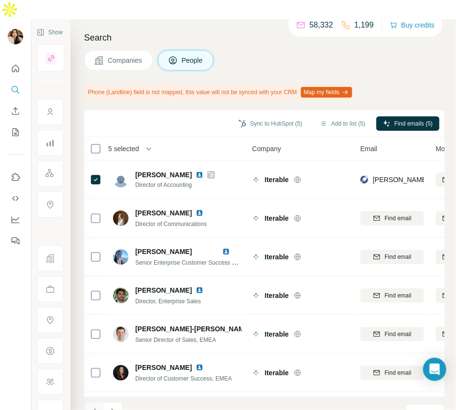
click at [96, 402] on button "Navigate to previous page" at bounding box center [93, 411] width 19 height 19
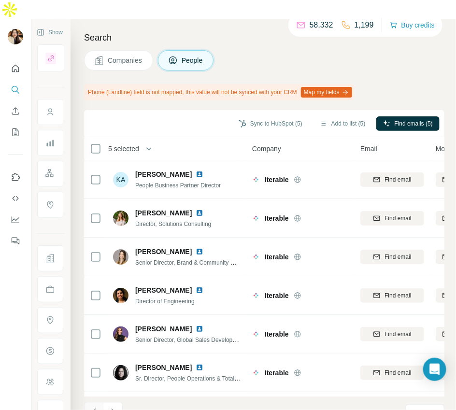
click at [89, 407] on icon "Navigate to previous page" at bounding box center [94, 412] width 10 height 10
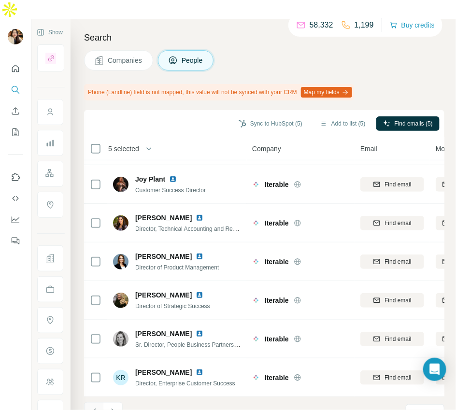
click at [96, 407] on icon "Navigate to previous page" at bounding box center [94, 412] width 10 height 10
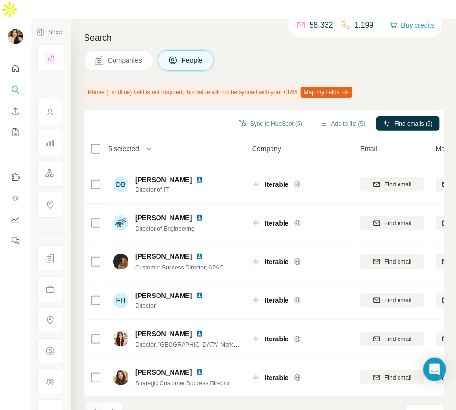
click at [95, 407] on icon "Navigate to previous page" at bounding box center [94, 412] width 10 height 10
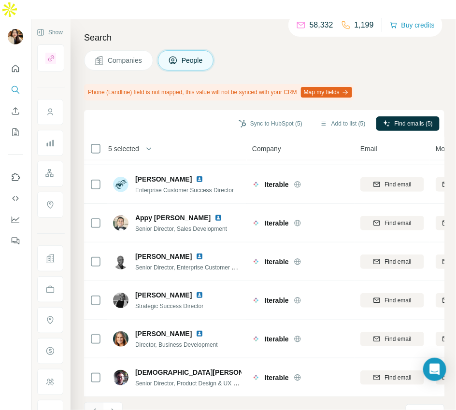
click at [95, 407] on icon "Navigate to previous page" at bounding box center [94, 412] width 10 height 10
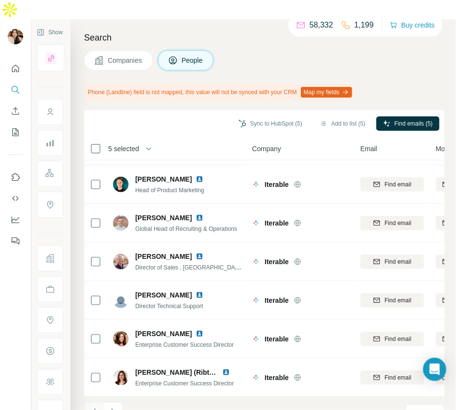
click at [95, 407] on icon "Navigate to previous page" at bounding box center [94, 412] width 10 height 10
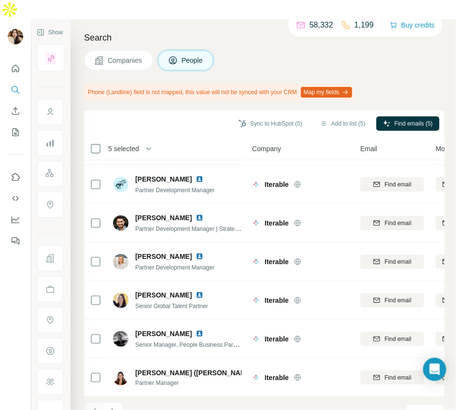
click at [99, 402] on button "Navigate to previous page" at bounding box center [93, 411] width 19 height 19
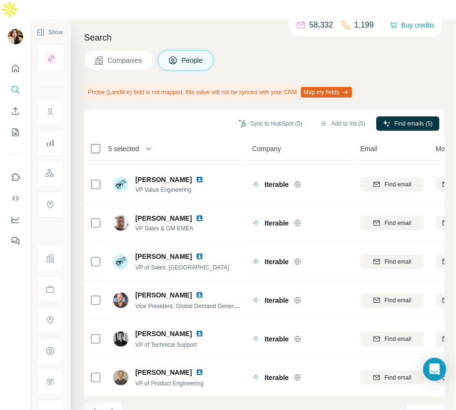
click at [94, 407] on icon "Navigate to previous page" at bounding box center [94, 412] width 10 height 10
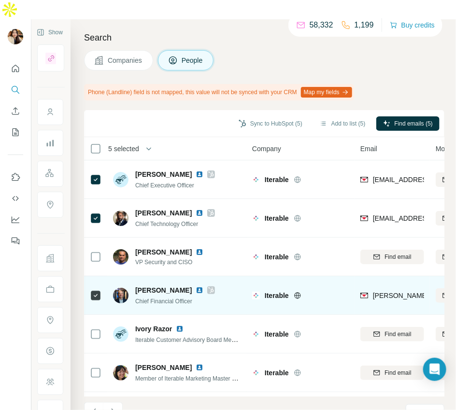
click at [208, 286] on icon at bounding box center [211, 290] width 6 height 8
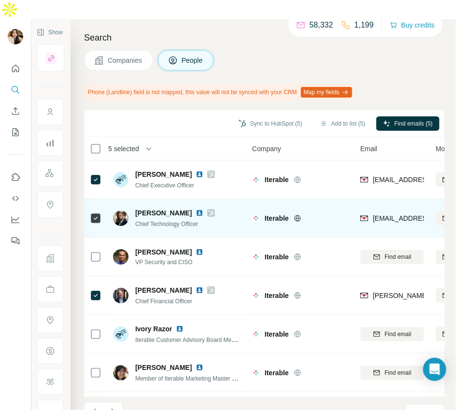
click at [208, 209] on icon at bounding box center [211, 213] width 6 height 8
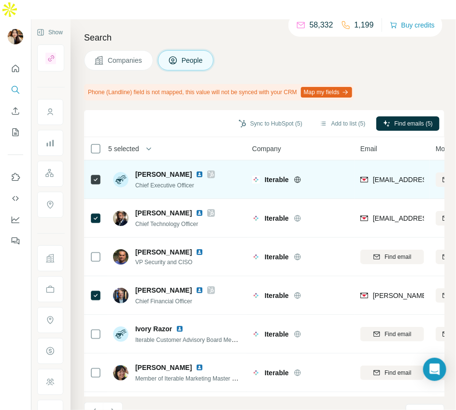
click at [208, 170] on icon at bounding box center [211, 174] width 6 height 8
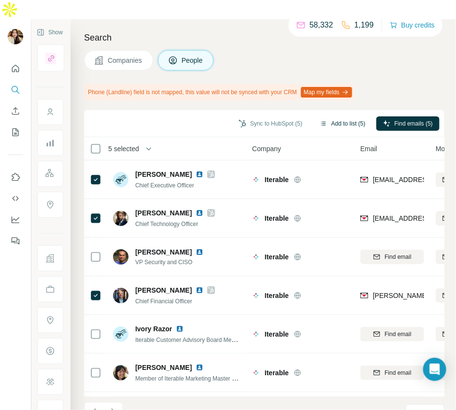
click at [348, 116] on button "Add to list (5)" at bounding box center [342, 123] width 59 height 14
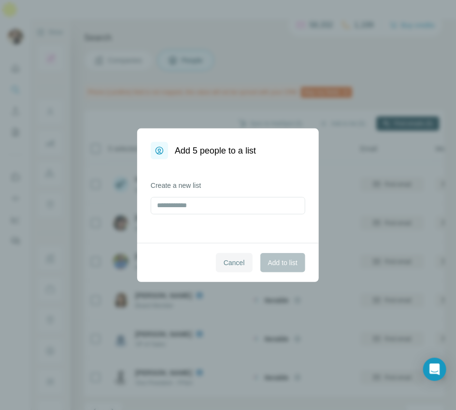
click at [236, 266] on span "Cancel" at bounding box center [233, 263] width 21 height 10
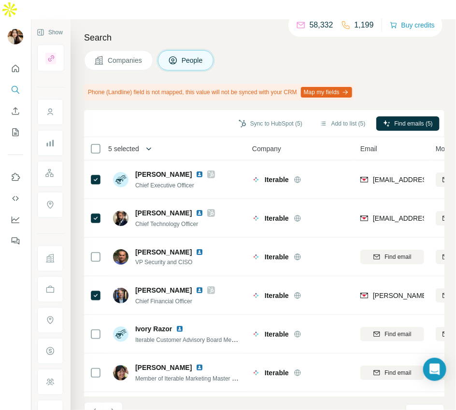
click at [142, 139] on button "button" at bounding box center [148, 148] width 19 height 19
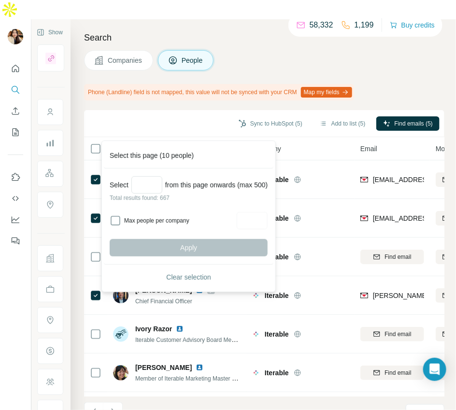
click at [187, 110] on div "Sync to HubSpot (5) Add to list (5) Find emails (5)" at bounding box center [264, 123] width 360 height 27
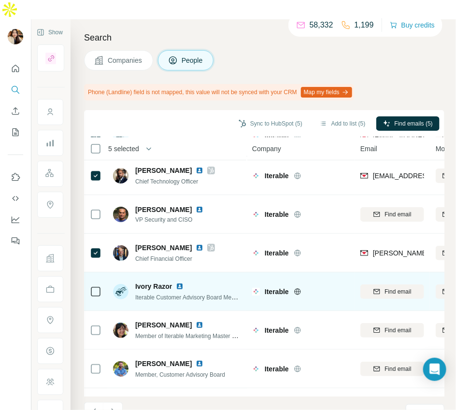
scroll to position [150, 0]
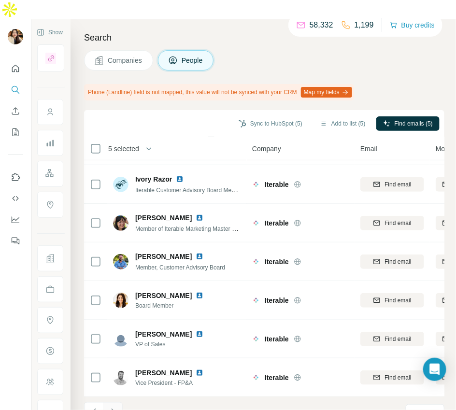
click at [115, 407] on icon "Navigate to next page" at bounding box center [113, 412] width 10 height 10
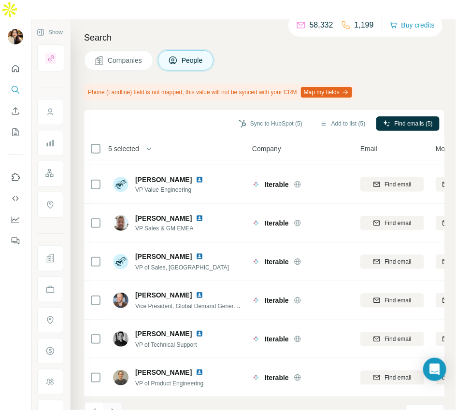
click at [111, 407] on icon "Navigate to next page" at bounding box center [113, 412] width 10 height 10
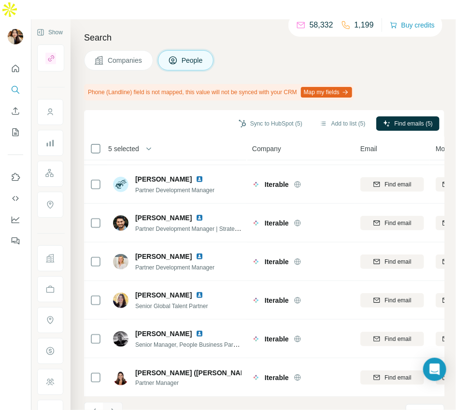
click at [107, 402] on button "Navigate to next page" at bounding box center [112, 411] width 19 height 19
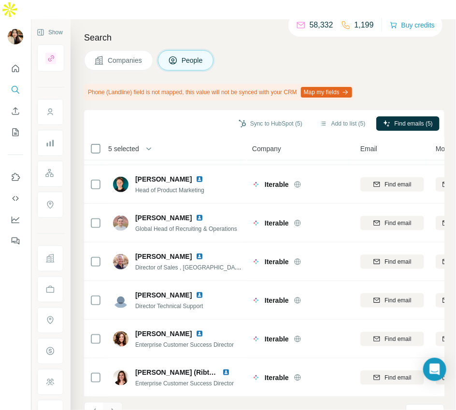
click at [109, 402] on button "Navigate to next page" at bounding box center [112, 411] width 19 height 19
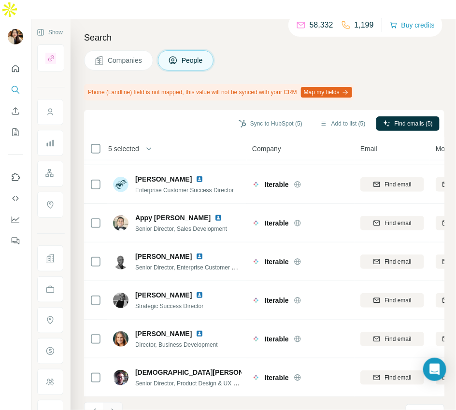
click at [111, 407] on icon "Navigate to next page" at bounding box center [113, 412] width 10 height 10
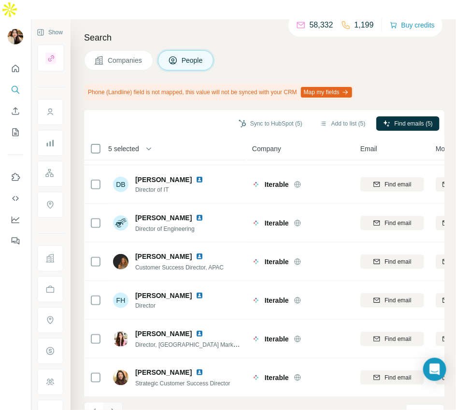
click at [115, 407] on icon "Navigate to next page" at bounding box center [113, 412] width 10 height 10
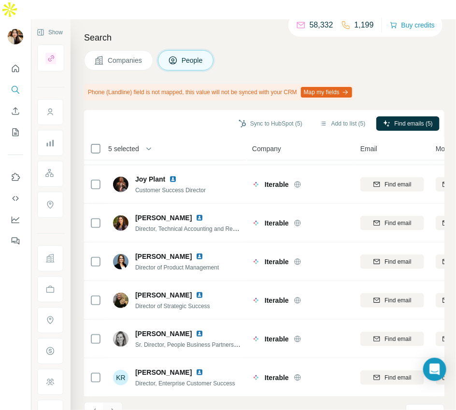
click at [111, 407] on icon "Navigate to next page" at bounding box center [113, 412] width 10 height 10
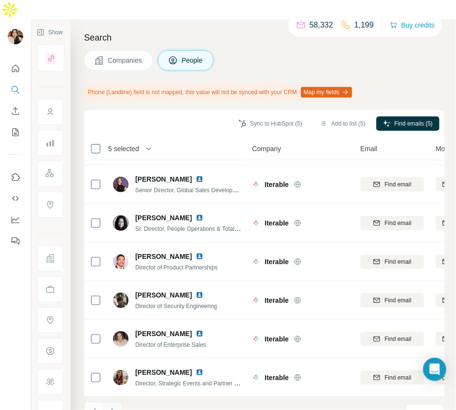
click at [113, 407] on icon "Navigate to next page" at bounding box center [113, 412] width 10 height 10
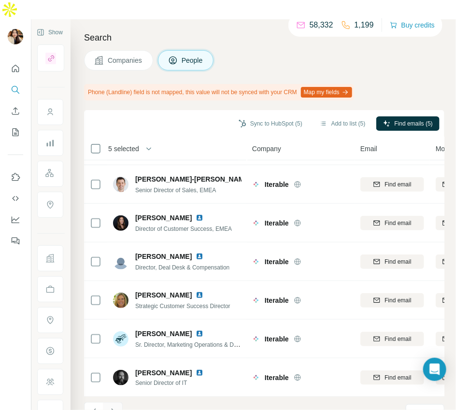
click at [103, 402] on button "Navigate to next page" at bounding box center [112, 411] width 19 height 19
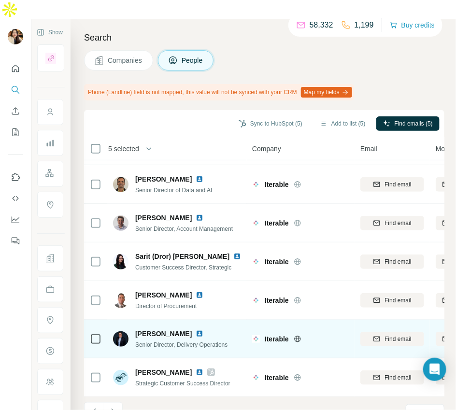
scroll to position [0, 0]
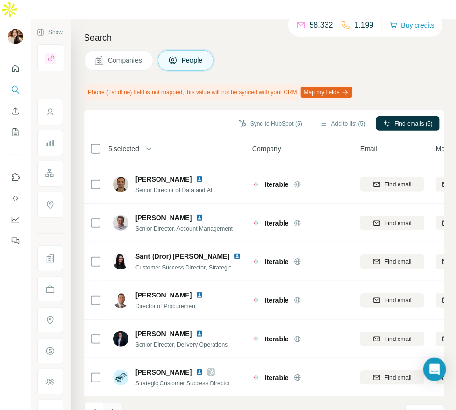
click at [115, 407] on icon "Navigate to next page" at bounding box center [113, 412] width 10 height 10
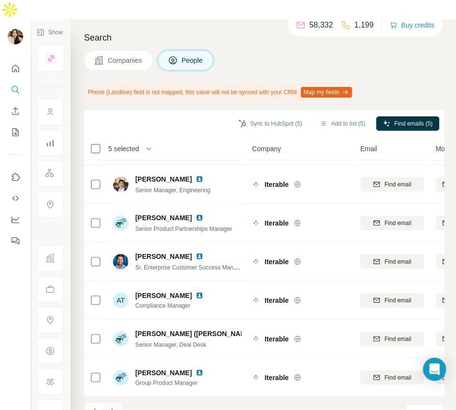
click at [113, 408] on icon "Navigate to next page" at bounding box center [112, 411] width 3 height 6
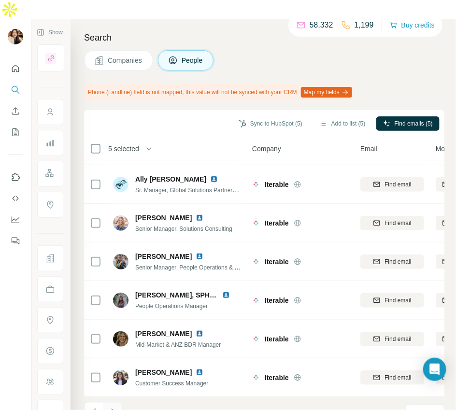
click at [113, 408] on icon "Navigate to next page" at bounding box center [112, 411] width 3 height 6
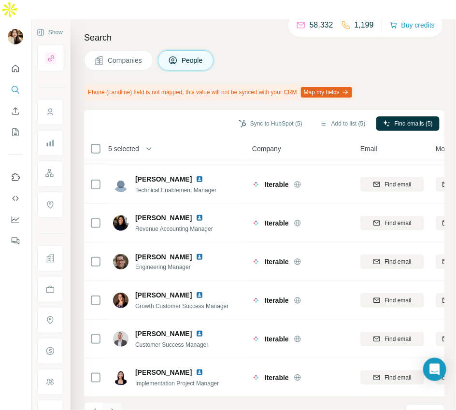
click at [110, 402] on button "Navigate to next page" at bounding box center [112, 411] width 19 height 19
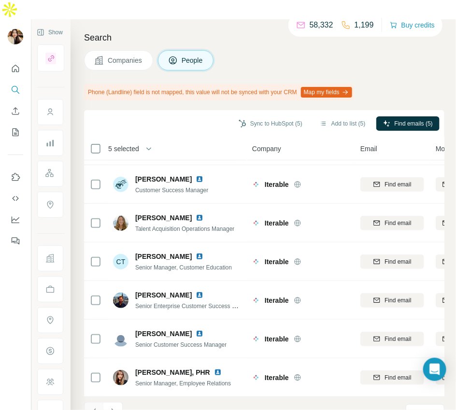
click at [96, 407] on icon "Navigate to previous page" at bounding box center [94, 412] width 10 height 10
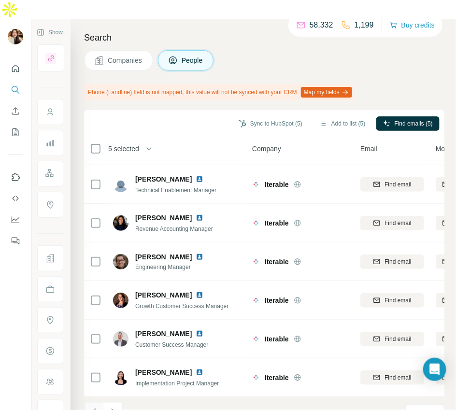
click at [96, 407] on icon "Navigate to previous page" at bounding box center [94, 412] width 10 height 10
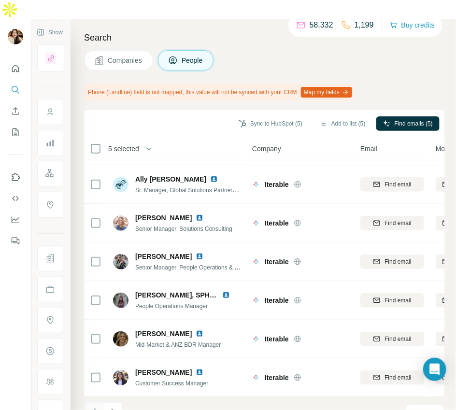
click at [96, 407] on icon "Navigate to previous page" at bounding box center [94, 412] width 10 height 10
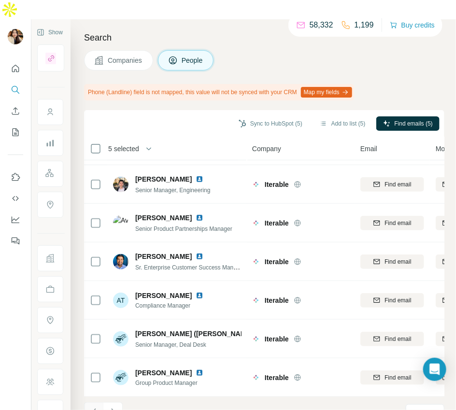
click at [96, 407] on icon "Navigate to previous page" at bounding box center [94, 412] width 10 height 10
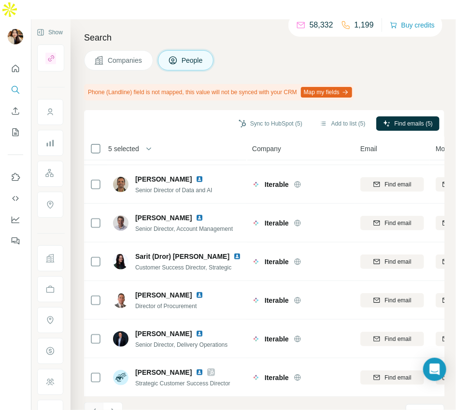
click at [96, 407] on icon "Navigate to previous page" at bounding box center [94, 412] width 10 height 10
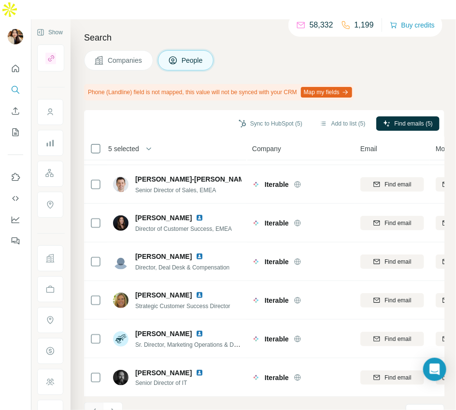
click at [96, 407] on icon "Navigate to previous page" at bounding box center [94, 412] width 10 height 10
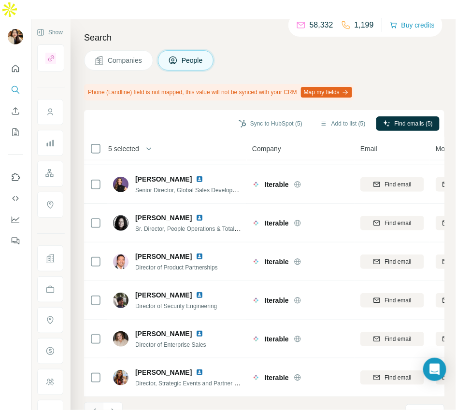
click at [96, 407] on icon "Navigate to previous page" at bounding box center [94, 412] width 10 height 10
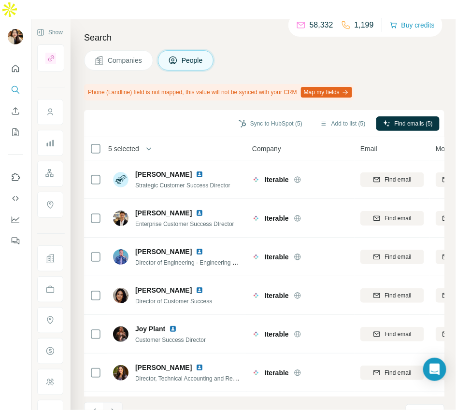
click at [109, 407] on icon "Navigate to next page" at bounding box center [113, 412] width 10 height 10
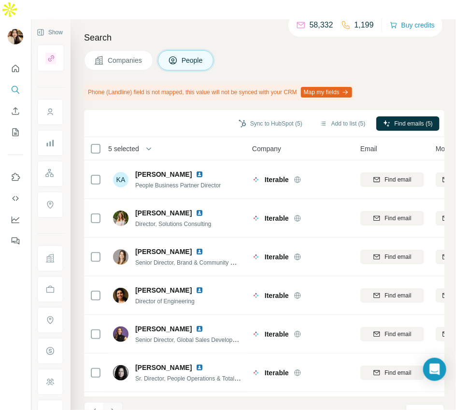
click at [110, 407] on icon "Navigate to next page" at bounding box center [113, 412] width 10 height 10
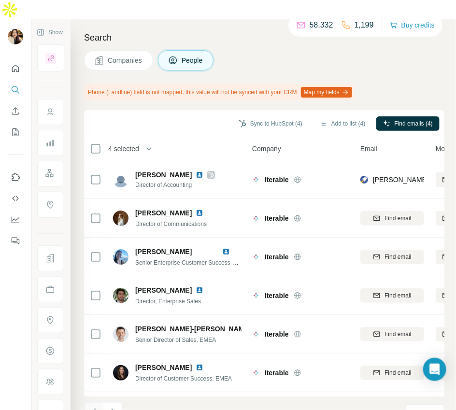
click at [95, 407] on icon "Navigate to previous page" at bounding box center [94, 412] width 10 height 10
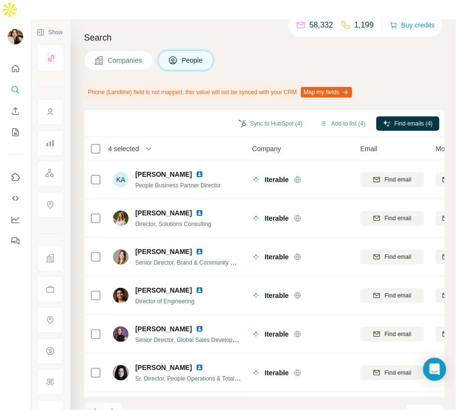
click at [95, 407] on icon "Navigate to previous page" at bounding box center [94, 412] width 10 height 10
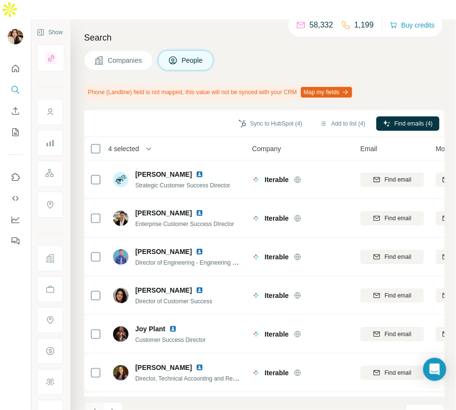
click at [95, 407] on icon "Navigate to previous page" at bounding box center [94, 412] width 10 height 10
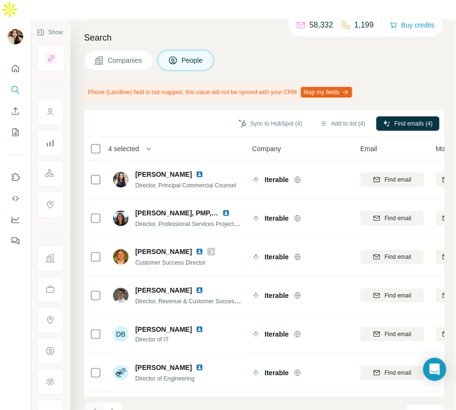
click at [95, 407] on icon "Navigate to previous page" at bounding box center [94, 412] width 10 height 10
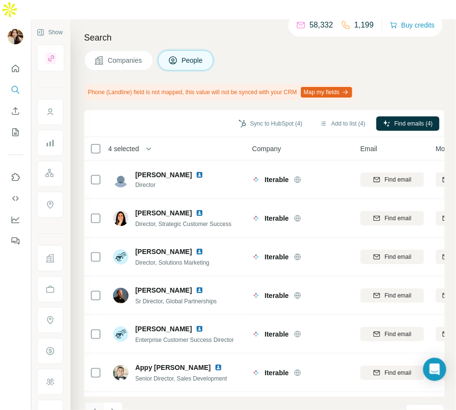
click at [95, 407] on icon "Navigate to previous page" at bounding box center [94, 412] width 10 height 10
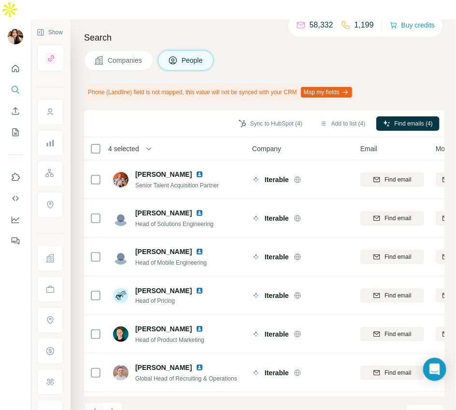
click at [95, 407] on icon "Navigate to previous page" at bounding box center [94, 412] width 10 height 10
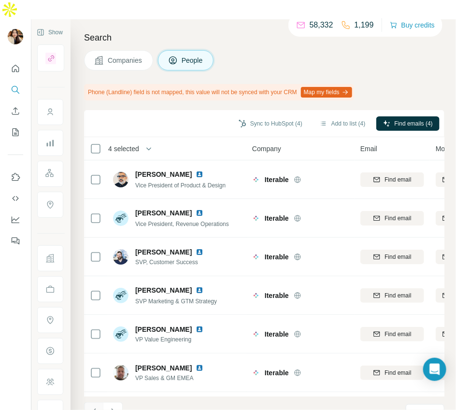
click at [95, 407] on icon "Navigate to previous page" at bounding box center [94, 412] width 10 height 10
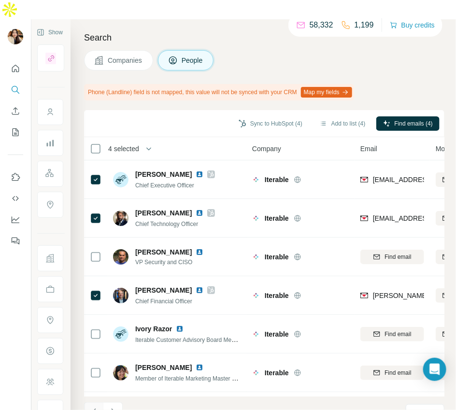
click at [95, 407] on icon "Navigate to previous page" at bounding box center [94, 412] width 10 height 10
click at [95, 402] on div at bounding box center [93, 411] width 19 height 19
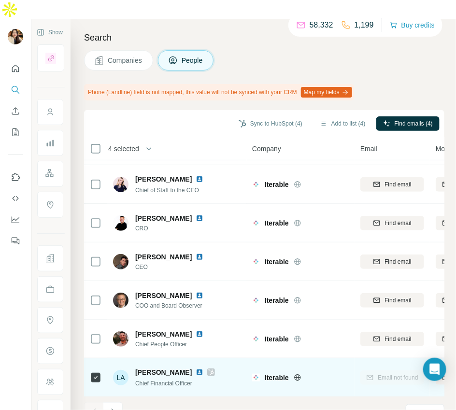
click at [208, 369] on icon at bounding box center [210, 372] width 5 height 6
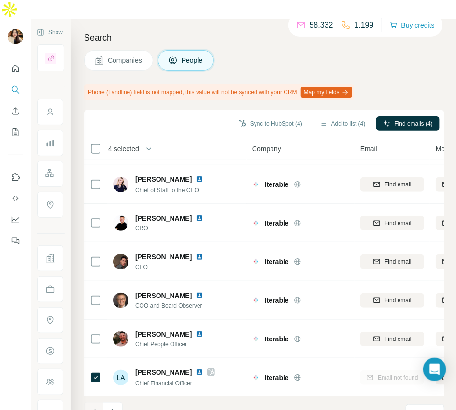
click at [126, 55] on span "Companies" at bounding box center [125, 60] width 35 height 10
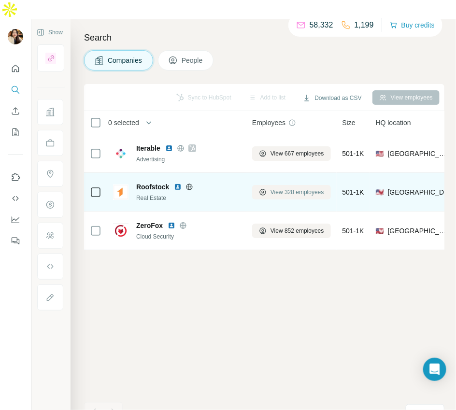
click at [263, 190] on icon at bounding box center [263, 192] width 4 height 4
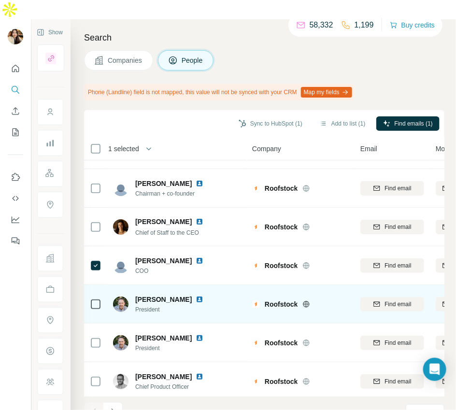
scroll to position [150, 0]
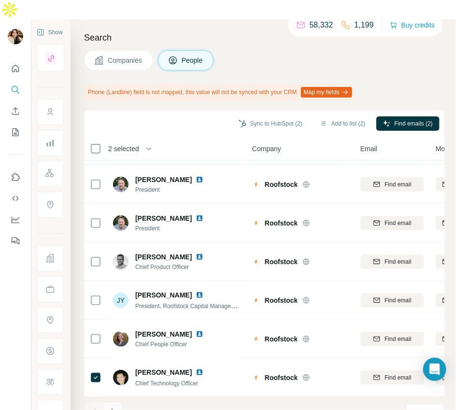
click at [112, 408] on icon "Navigate to next page" at bounding box center [112, 411] width 3 height 6
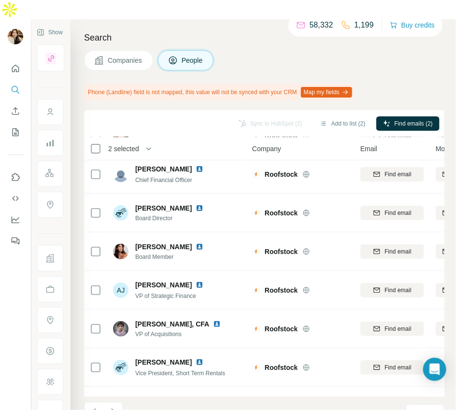
scroll to position [0, 0]
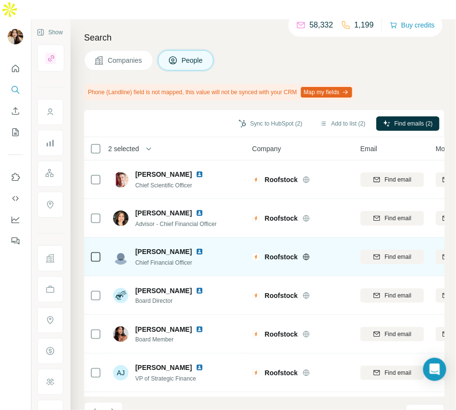
click at [89, 238] on td at bounding box center [95, 256] width 23 height 39
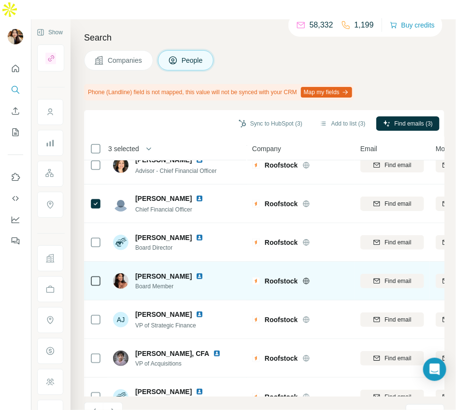
scroll to position [150, 0]
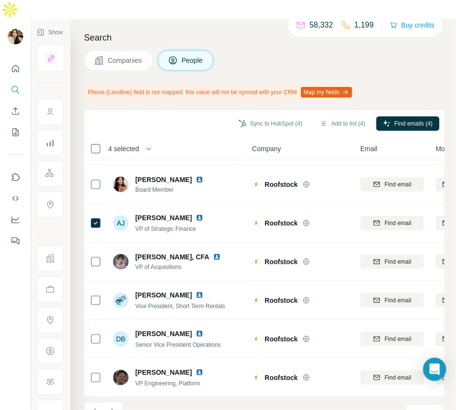
click at [109, 396] on footer "11 - 20 of 328 results Rows per page 10" at bounding box center [264, 412] width 360 height 33
click at [111, 407] on icon "Navigate to next page" at bounding box center [113, 412] width 10 height 10
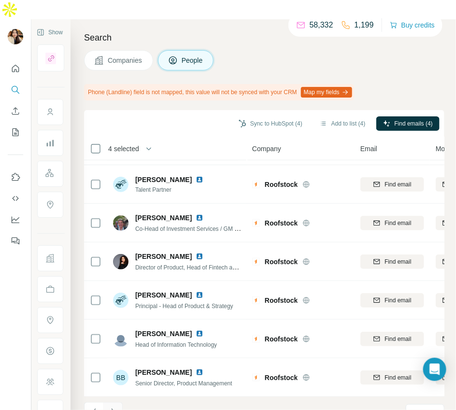
click at [109, 407] on icon "Navigate to next page" at bounding box center [113, 412] width 10 height 10
click at [115, 407] on icon "Navigate to next page" at bounding box center [113, 412] width 10 height 10
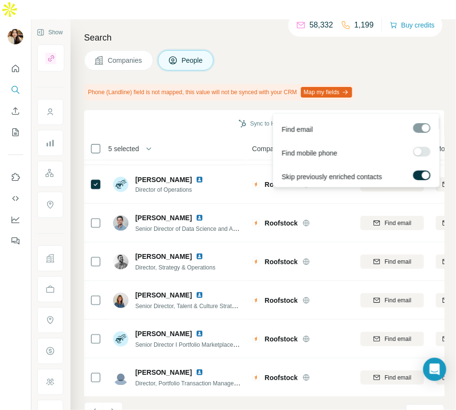
click at [390, 116] on button "Find emails (5)" at bounding box center [407, 123] width 63 height 14
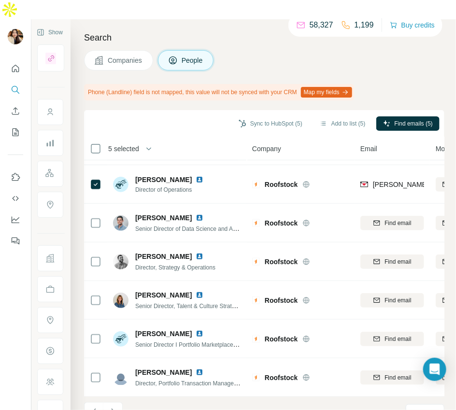
click at [215, 143] on div "5 selected" at bounding box center [161, 148] width 143 height 11
click at [281, 116] on button "Sync to HubSpot (5)" at bounding box center [270, 123] width 77 height 14
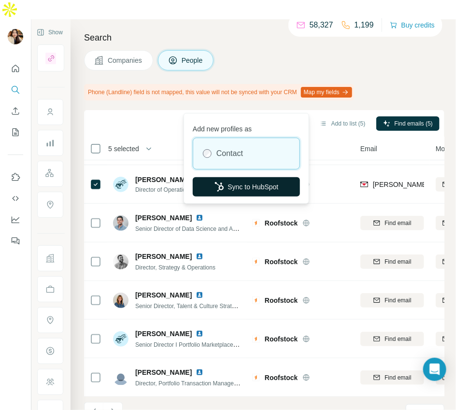
click at [275, 190] on button "Sync to HubSpot" at bounding box center [246, 186] width 107 height 19
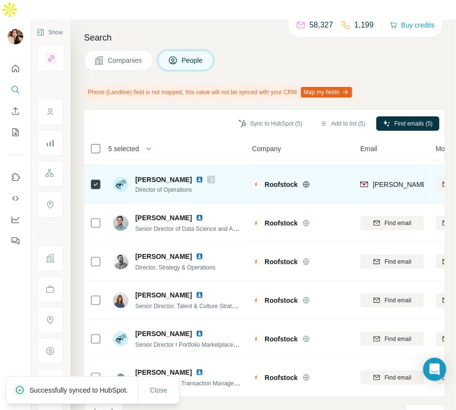
click at [214, 176] on icon at bounding box center [211, 180] width 6 height 8
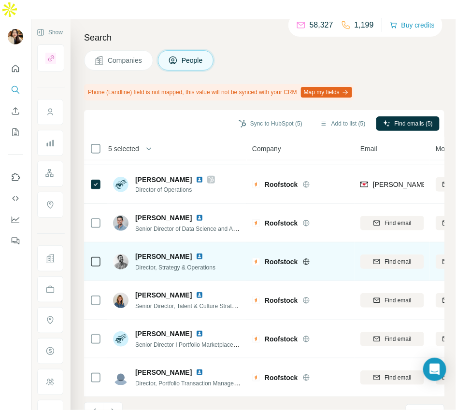
scroll to position [0, 0]
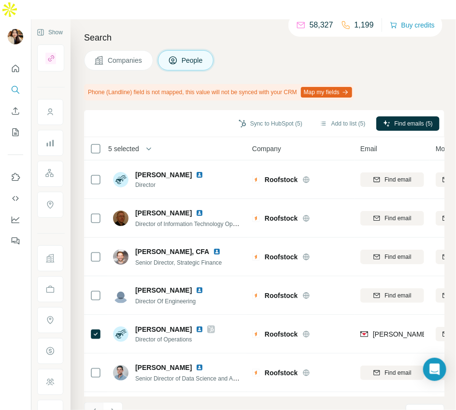
click at [102, 402] on button "Navigate to previous page" at bounding box center [93, 411] width 19 height 19
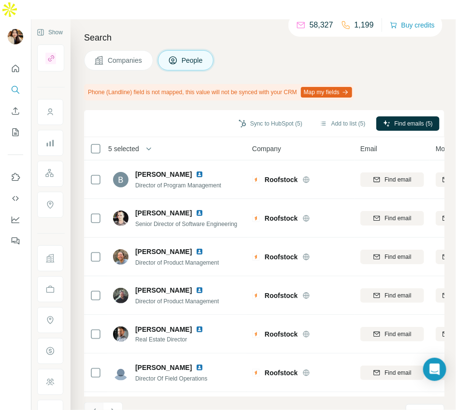
click at [97, 407] on icon "Navigate to previous page" at bounding box center [94, 412] width 10 height 10
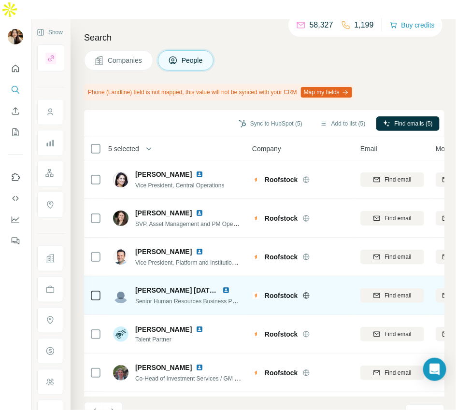
scroll to position [150, 0]
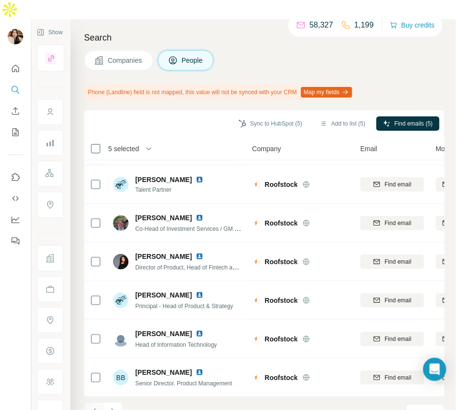
click at [97, 407] on icon "Navigate to previous page" at bounding box center [94, 412] width 10 height 10
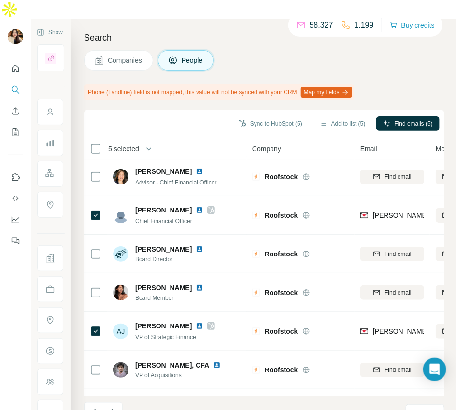
scroll to position [0, 0]
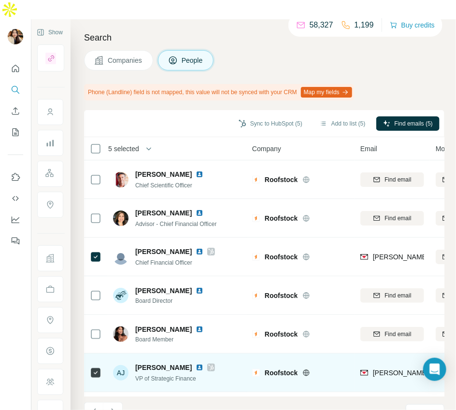
click at [208, 363] on icon at bounding box center [211, 367] width 6 height 8
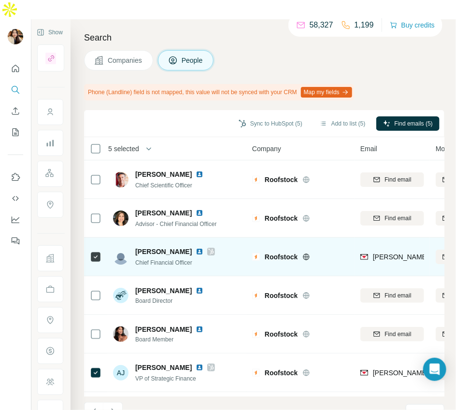
click at [209, 248] on icon at bounding box center [211, 252] width 6 height 8
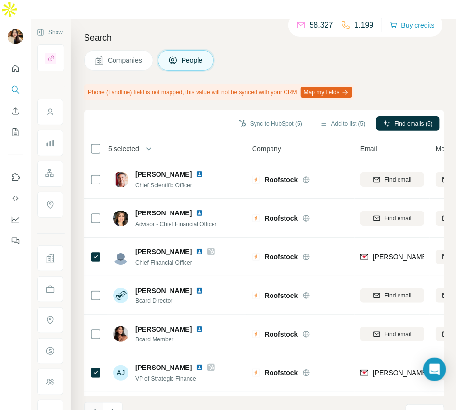
click at [96, 407] on icon "Navigate to previous page" at bounding box center [94, 412] width 10 height 10
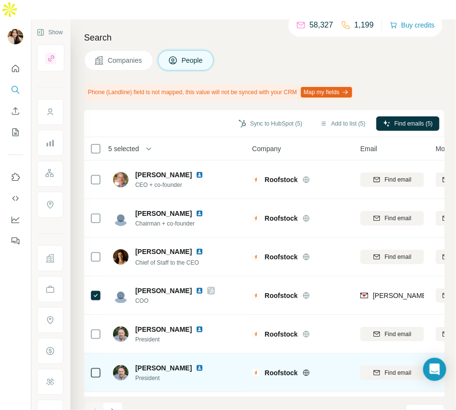
scroll to position [150, 0]
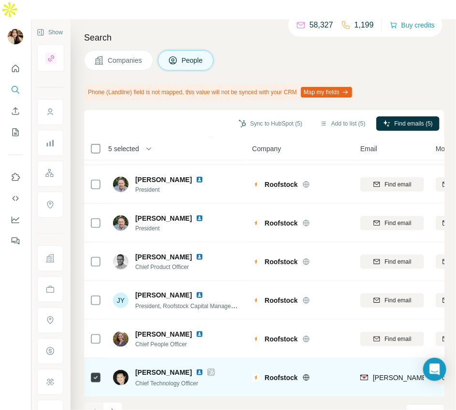
click at [208, 369] on icon at bounding box center [210, 372] width 5 height 6
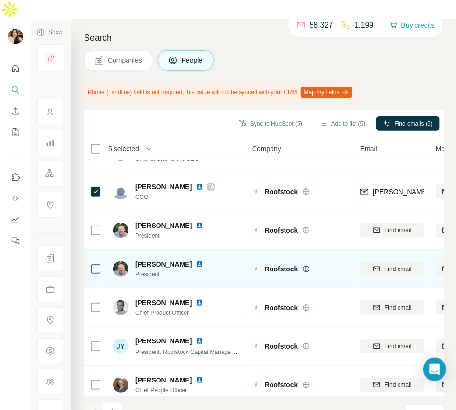
scroll to position [0, 0]
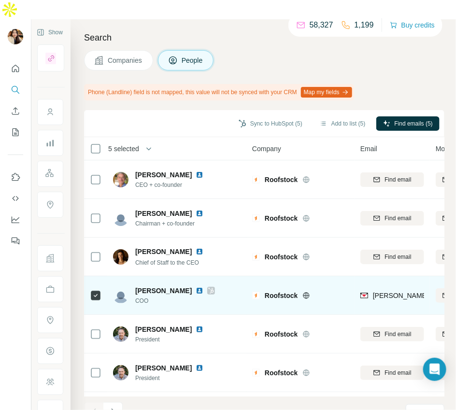
click at [208, 287] on icon at bounding box center [211, 291] width 6 height 8
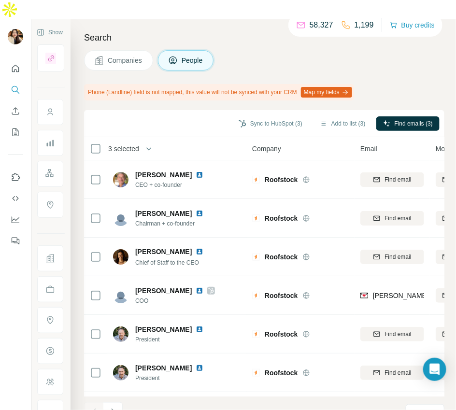
click at [116, 55] on span "Companies" at bounding box center [125, 60] width 35 height 10
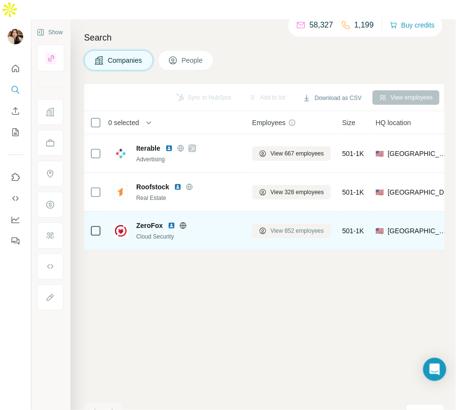
click at [260, 227] on icon at bounding box center [262, 230] width 6 height 6
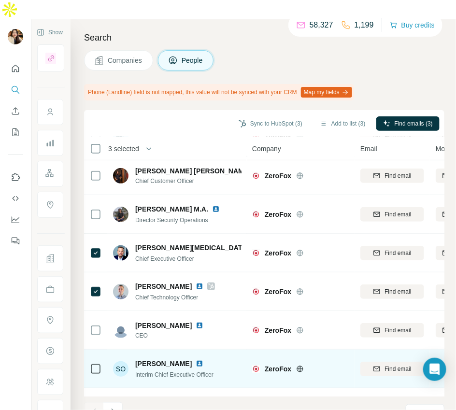
scroll to position [150, 0]
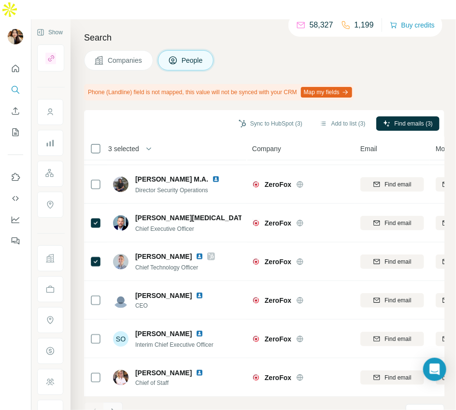
click at [109, 407] on icon "Navigate to next page" at bounding box center [113, 412] width 10 height 10
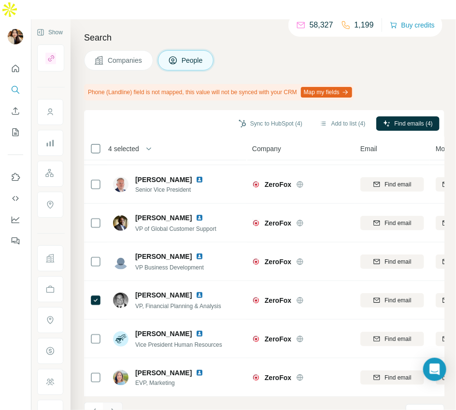
click at [112, 407] on icon "Navigate to next page" at bounding box center [113, 412] width 10 height 10
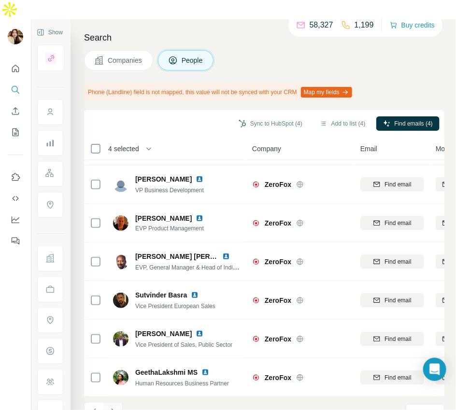
click at [111, 407] on icon "Navigate to next page" at bounding box center [113, 412] width 10 height 10
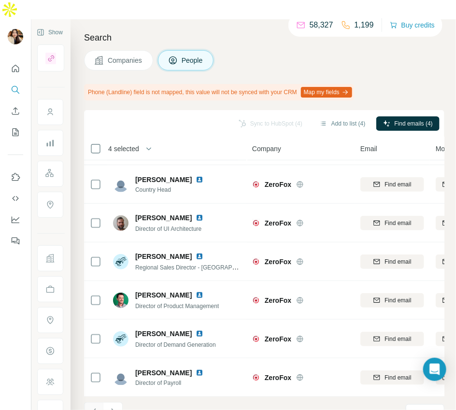
click at [97, 407] on icon "Navigate to previous page" at bounding box center [94, 412] width 10 height 10
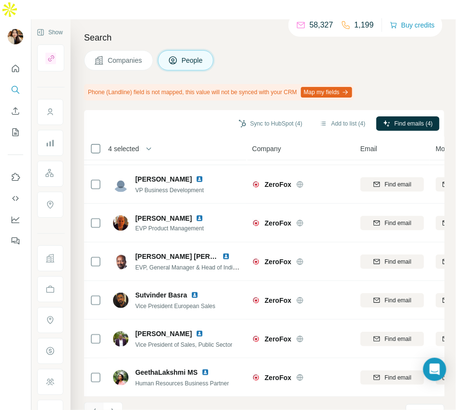
click at [97, 407] on icon "Navigate to previous page" at bounding box center [94, 412] width 10 height 10
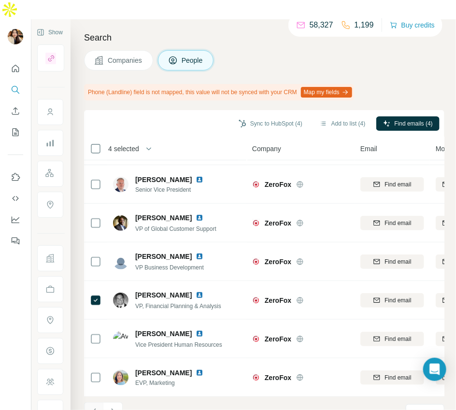
click at [97, 407] on icon "Navigate to previous page" at bounding box center [94, 412] width 10 height 10
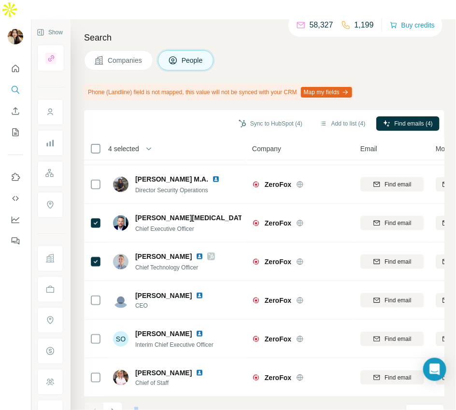
click at [97, 402] on div at bounding box center [93, 411] width 19 height 19
click at [114, 402] on button "Navigate to next page" at bounding box center [112, 411] width 19 height 19
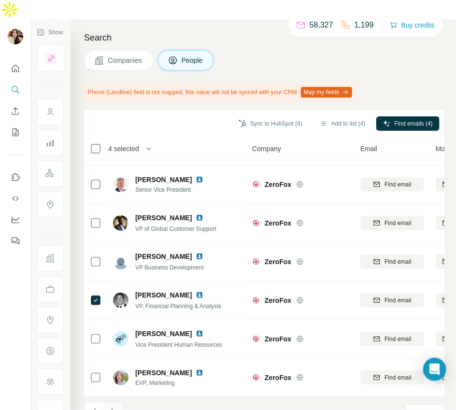
click at [116, 407] on icon "Navigate to next page" at bounding box center [113, 412] width 10 height 10
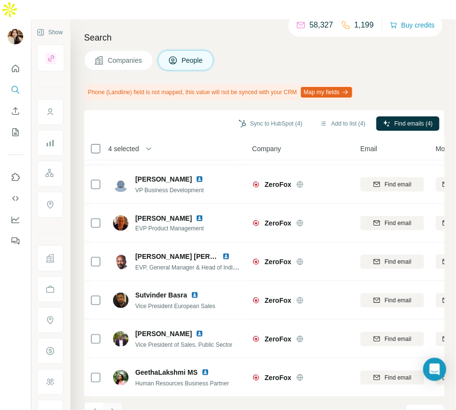
click at [117, 402] on button "Navigate to next page" at bounding box center [112, 411] width 19 height 19
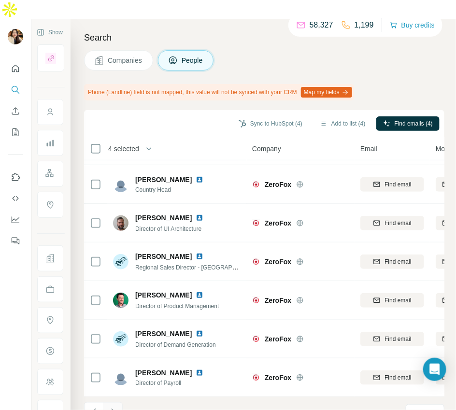
click at [113, 407] on icon "Navigate to next page" at bounding box center [113, 412] width 10 height 10
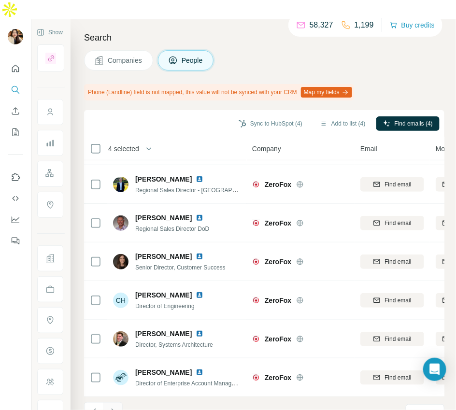
click at [117, 402] on button "Navigate to next page" at bounding box center [112, 411] width 19 height 19
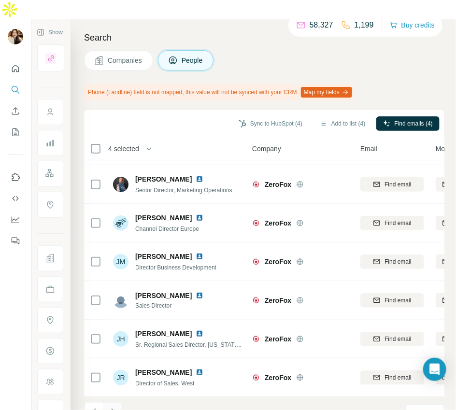
click at [112, 407] on icon "Navigate to next page" at bounding box center [113, 412] width 10 height 10
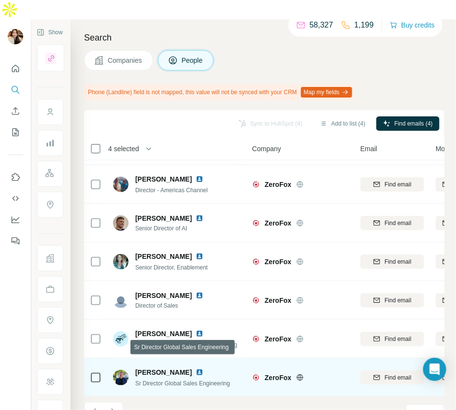
scroll to position [0, 0]
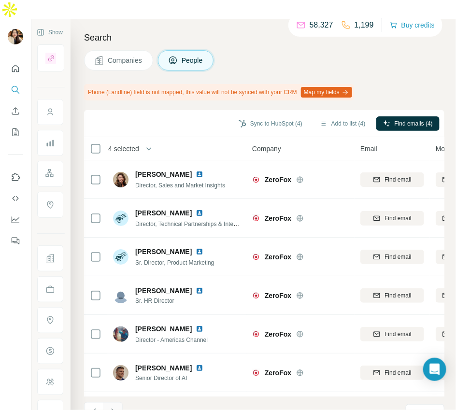
click at [110, 407] on icon "Navigate to next page" at bounding box center [113, 412] width 10 height 10
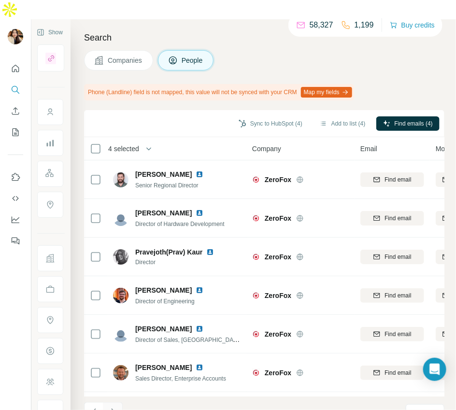
click at [116, 407] on icon "Navigate to next page" at bounding box center [113, 412] width 10 height 10
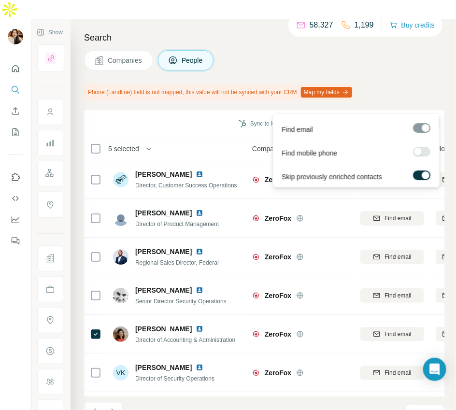
click at [398, 119] on span "Find emails (5)" at bounding box center [413, 123] width 38 height 9
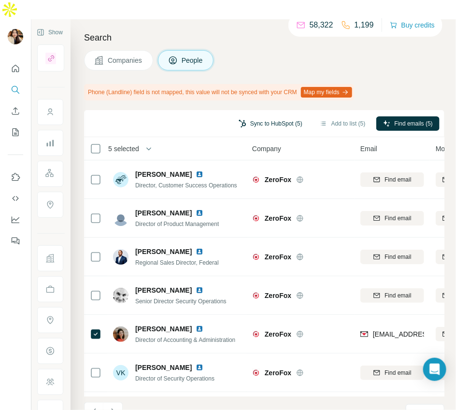
click at [263, 116] on button "Sync to HubSpot (5)" at bounding box center [270, 123] width 77 height 14
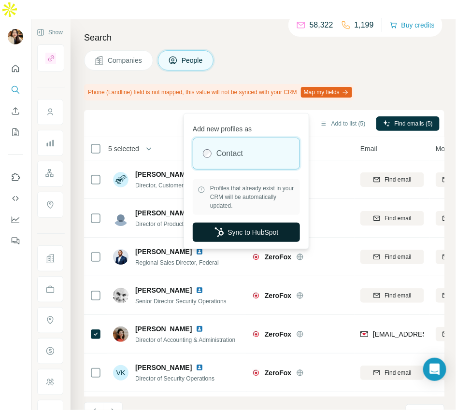
click at [263, 229] on button "Sync to HubSpot" at bounding box center [246, 231] width 107 height 19
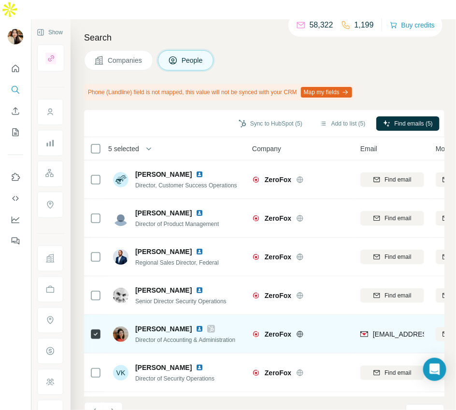
click at [211, 326] on icon at bounding box center [210, 329] width 5 height 6
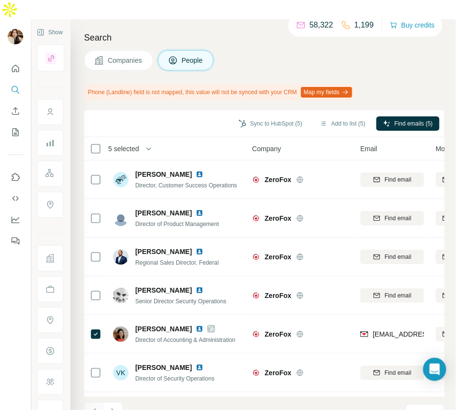
click at [90, 407] on icon "Navigate to previous page" at bounding box center [94, 412] width 10 height 10
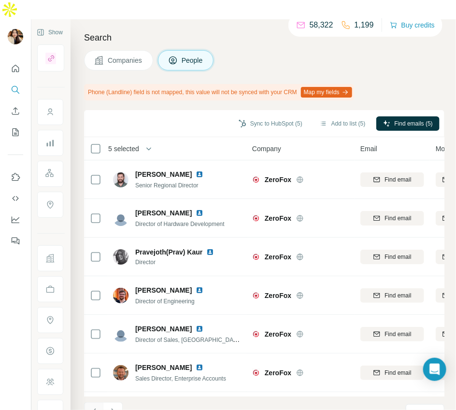
click at [92, 407] on icon "Navigate to previous page" at bounding box center [94, 412] width 10 height 10
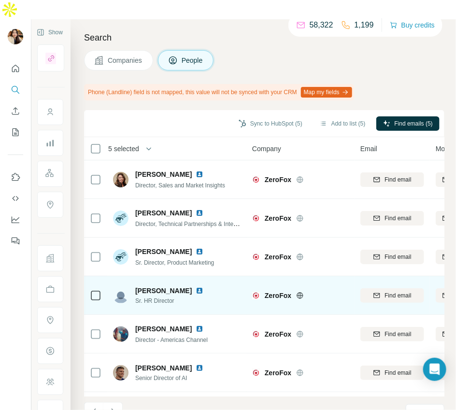
scroll to position [150, 0]
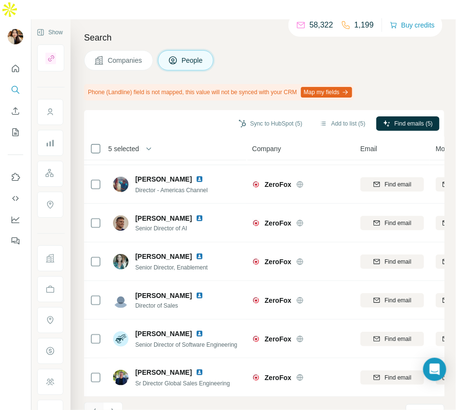
click at [97, 407] on icon "Navigate to previous page" at bounding box center [94, 412] width 10 height 10
click at [90, 407] on icon "Navigate to previous page" at bounding box center [94, 412] width 10 height 10
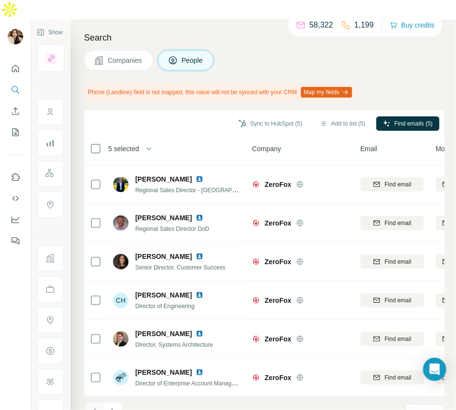
click at [94, 407] on icon "Navigate to previous page" at bounding box center [94, 412] width 10 height 10
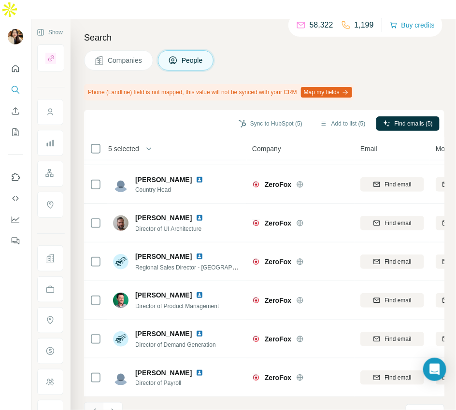
click at [95, 407] on icon "Navigate to previous page" at bounding box center [94, 412] width 10 height 10
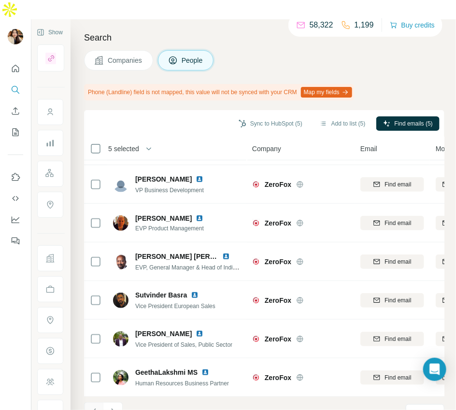
click at [91, 407] on icon "Navigate to previous page" at bounding box center [94, 412] width 10 height 10
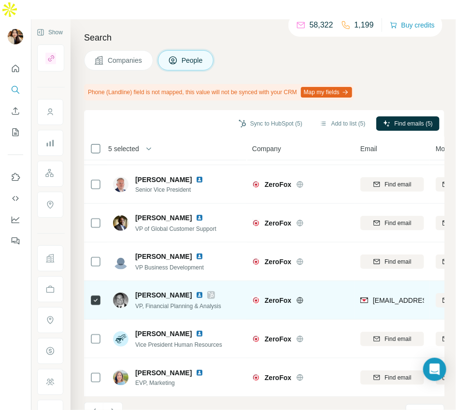
click at [208, 291] on icon at bounding box center [211, 295] width 6 height 8
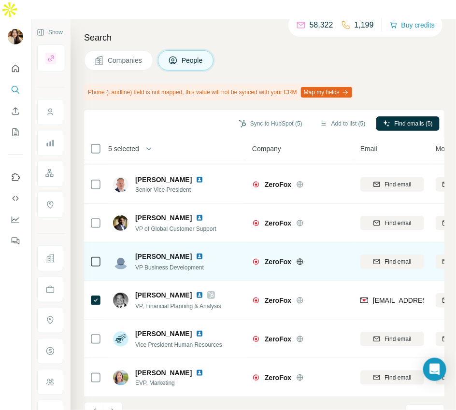
scroll to position [0, 0]
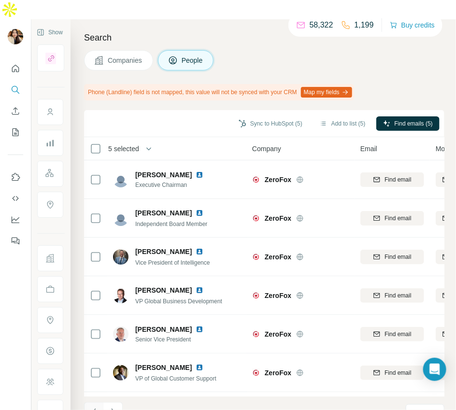
click at [90, 402] on button "Navigate to previous page" at bounding box center [93, 411] width 19 height 19
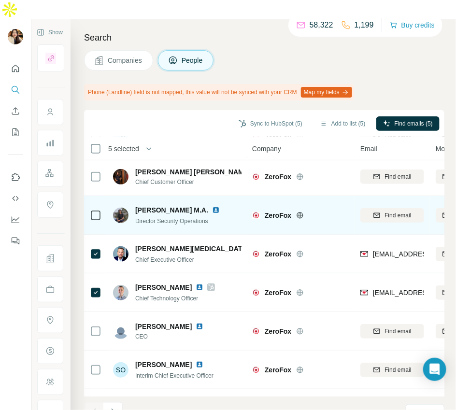
scroll to position [118, 0]
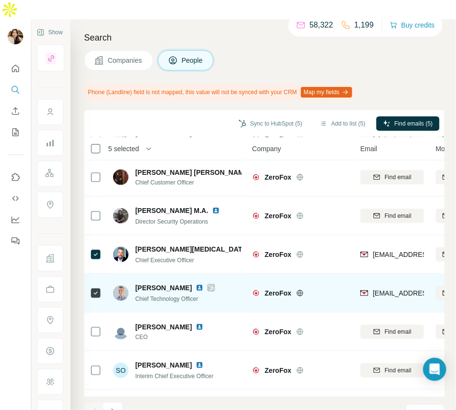
click at [208, 284] on icon at bounding box center [211, 288] width 6 height 8
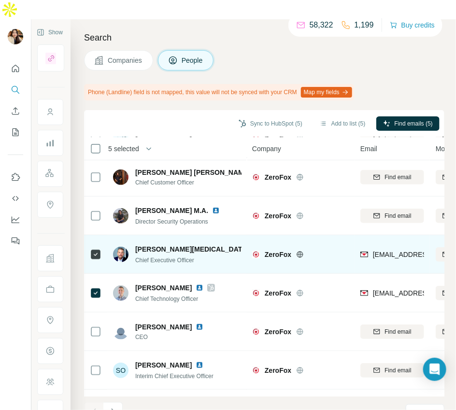
click at [265, 246] on icon at bounding box center [267, 249] width 5 height 6
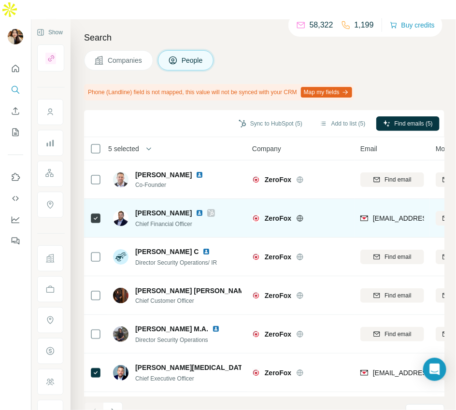
click at [209, 210] on icon at bounding box center [210, 213] width 5 height 6
